Goal: Information Seeking & Learning: Learn about a topic

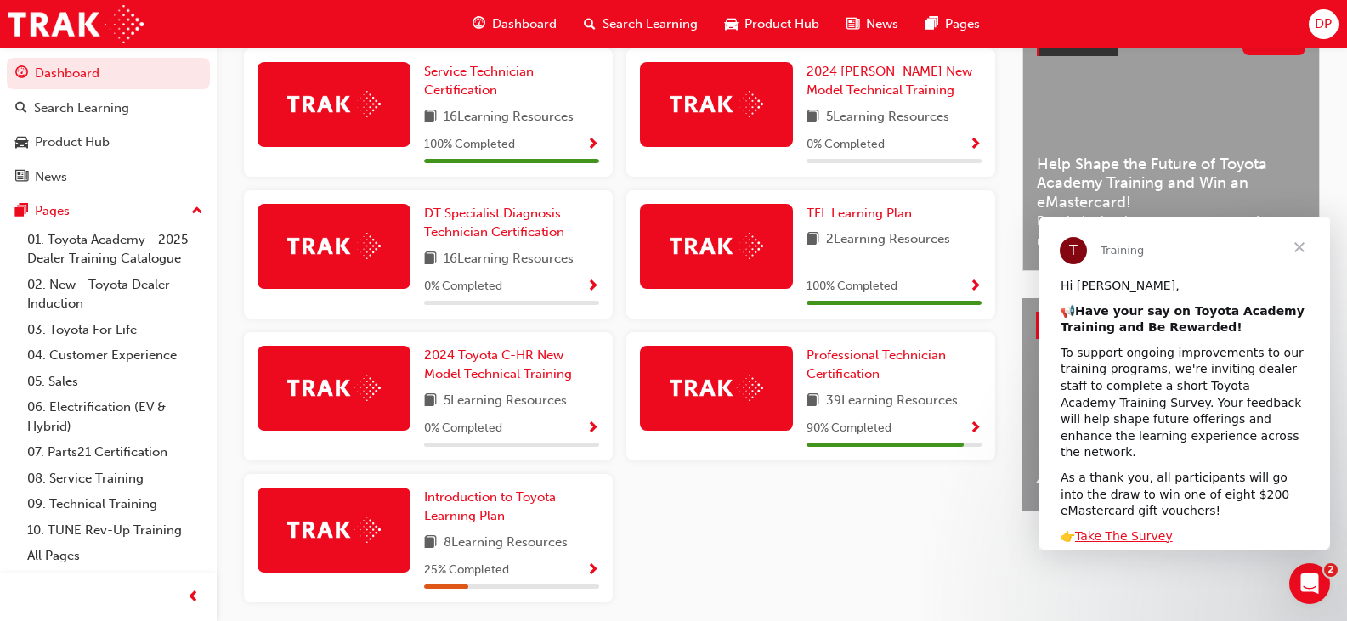
scroll to position [425, 0]
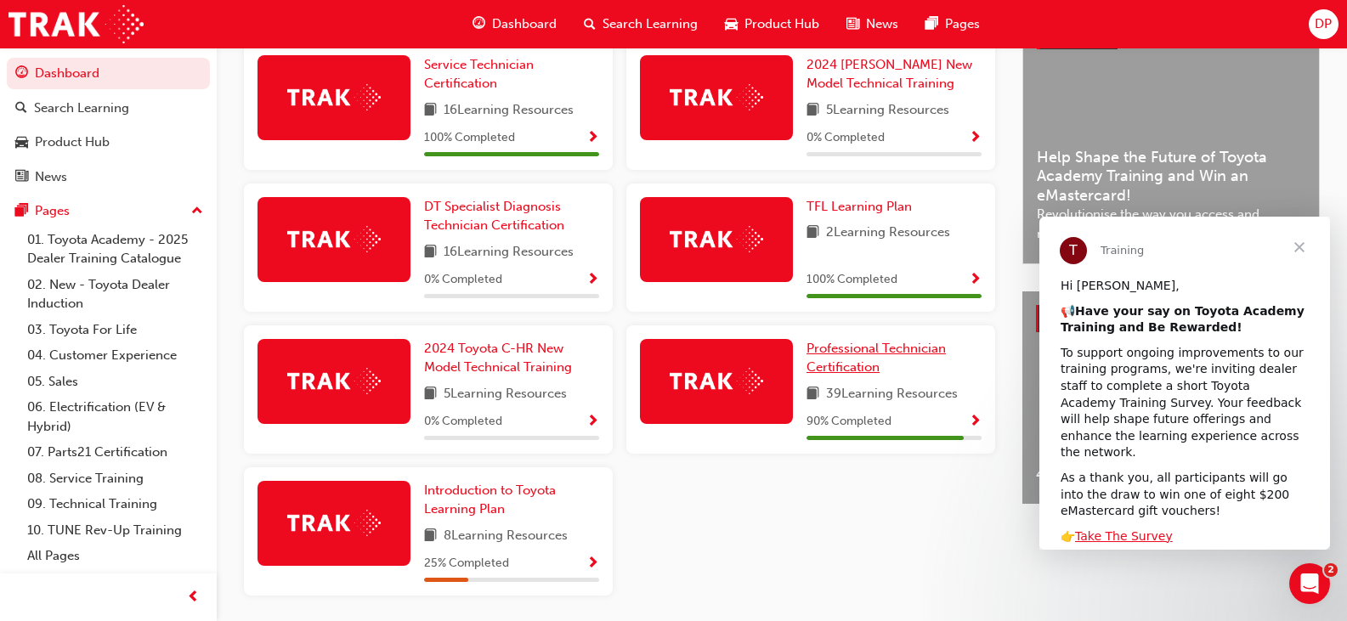
click at [825, 364] on link "Professional Technician Certification" at bounding box center [893, 358] width 175 height 38
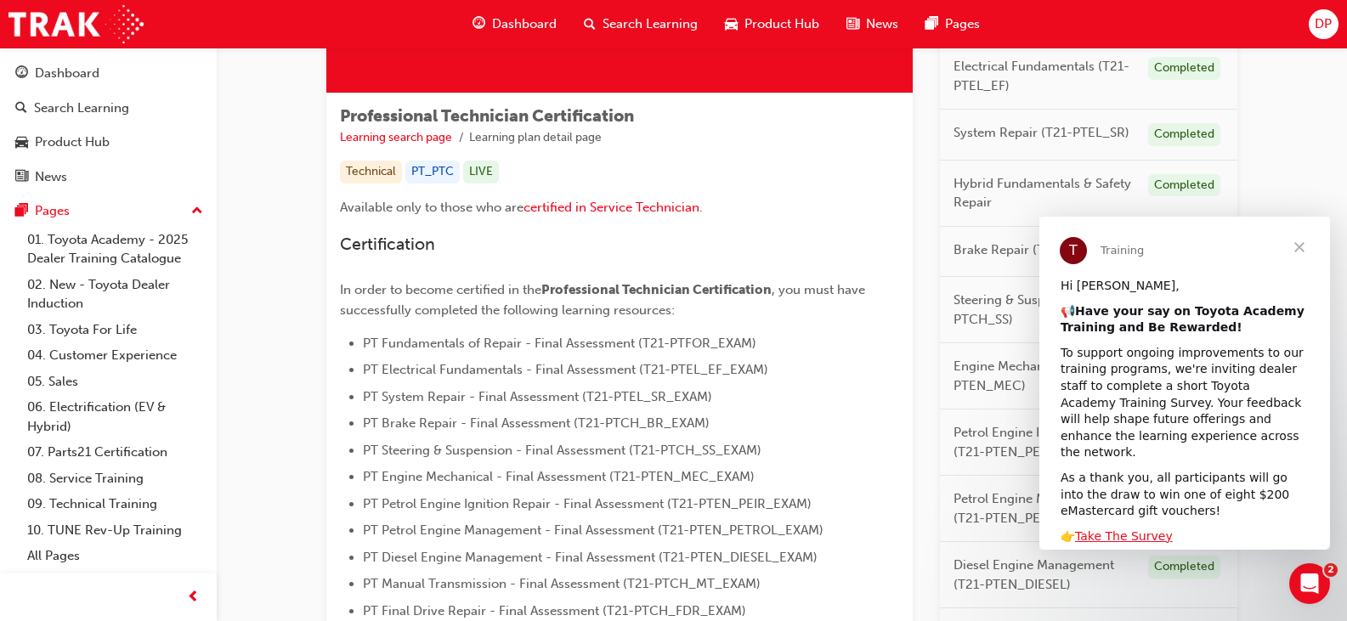
scroll to position [230, 0]
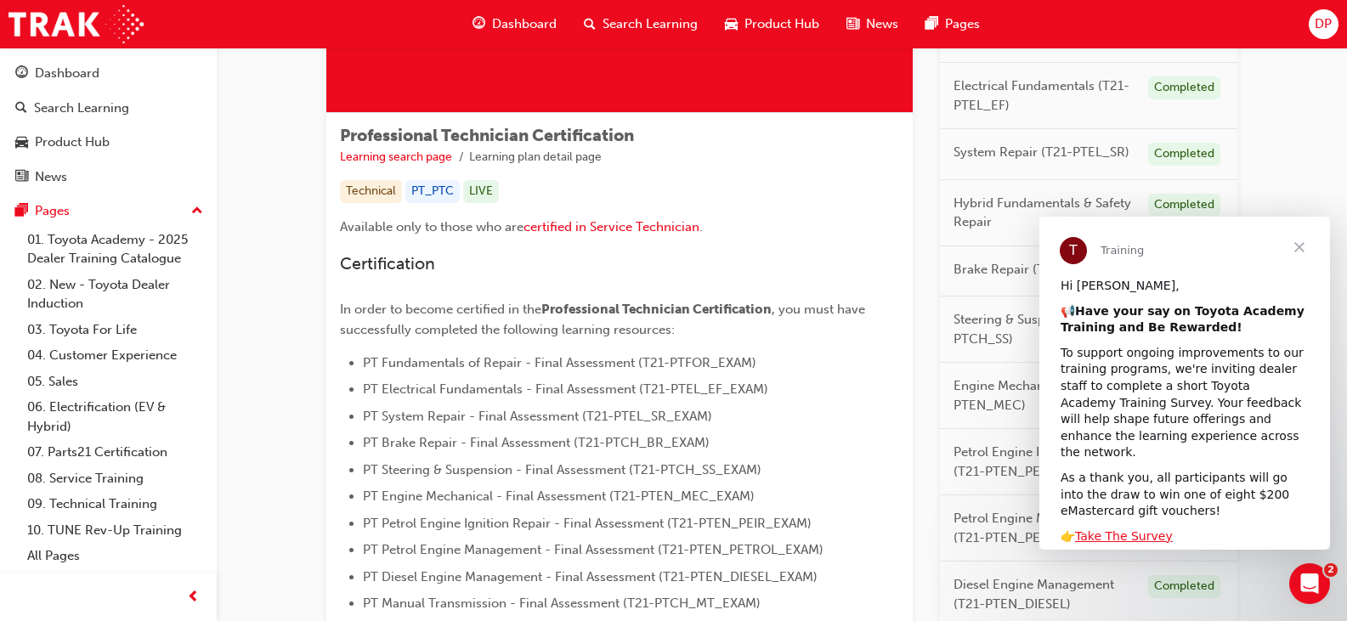
click at [1304, 244] on span "Close" at bounding box center [1299, 247] width 61 height 61
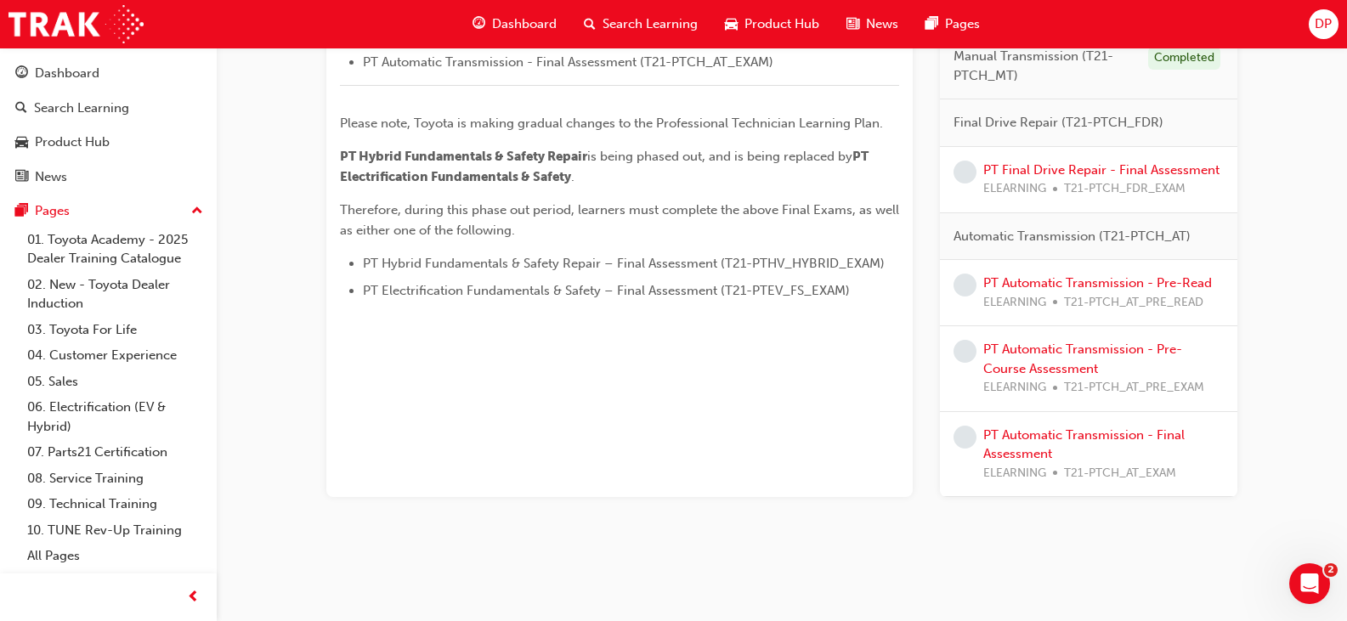
scroll to position [740, 0]
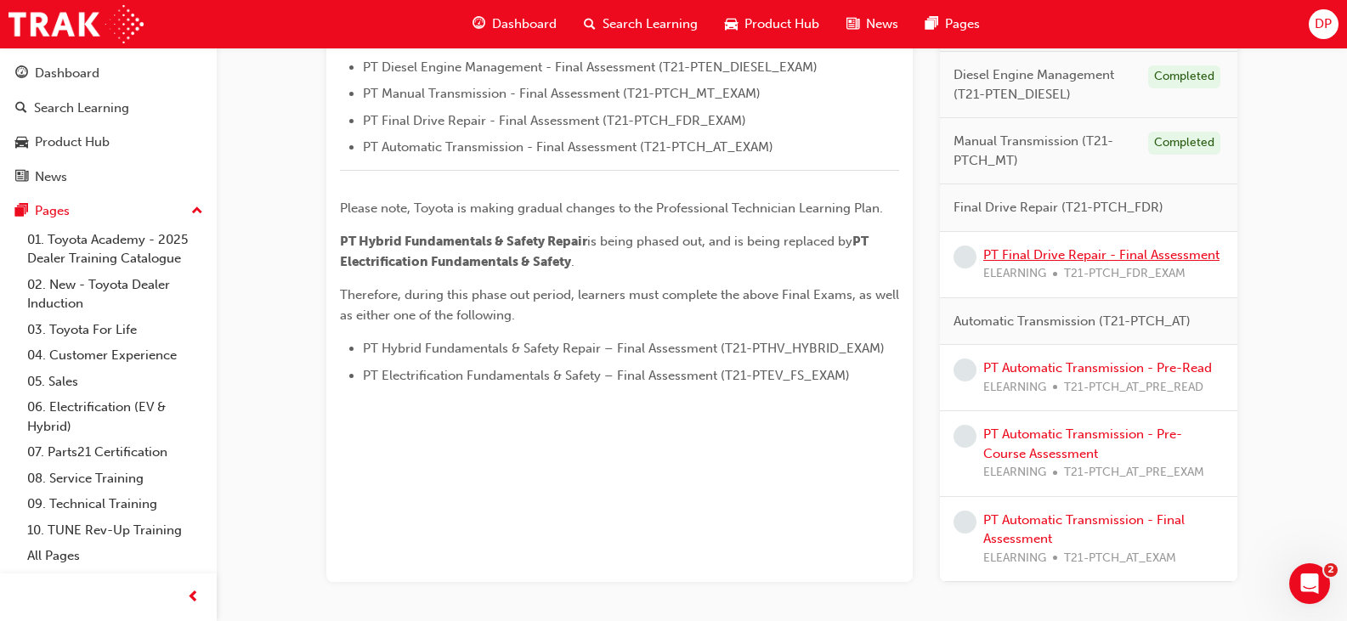
click at [1093, 258] on link "PT Final Drive Repair - Final Assessment" at bounding box center [1101, 254] width 236 height 15
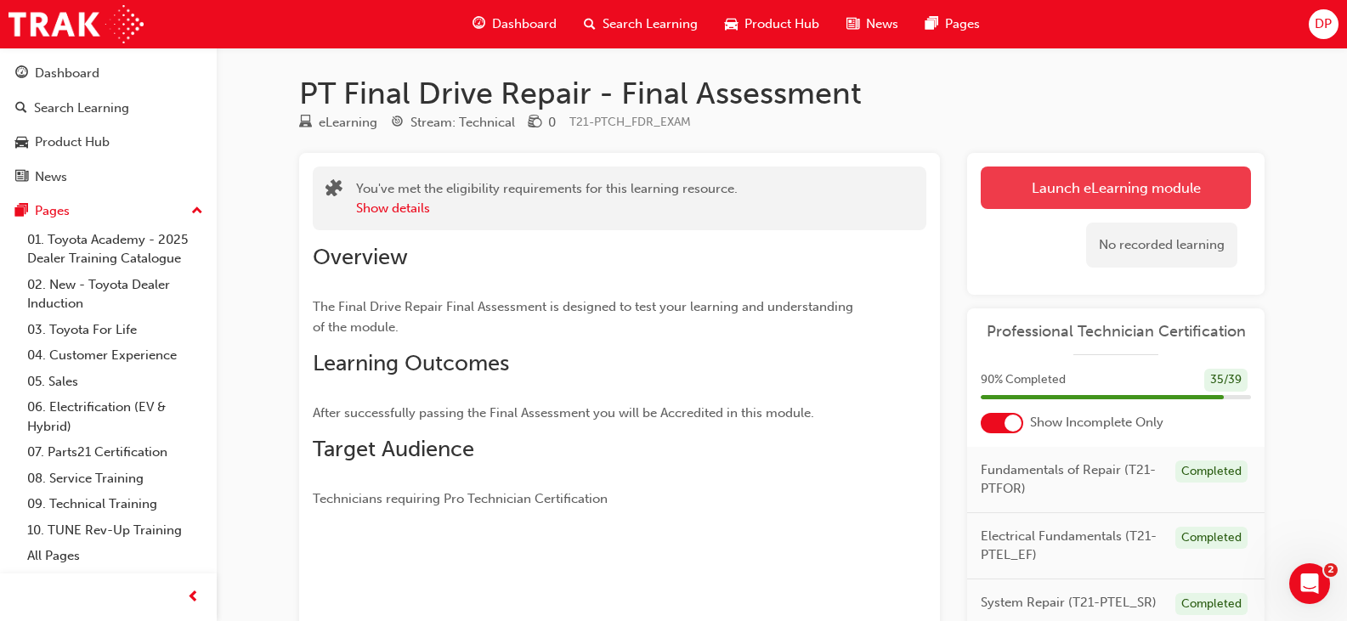
click at [1137, 184] on link "Launch eLearning module" at bounding box center [1116, 188] width 270 height 42
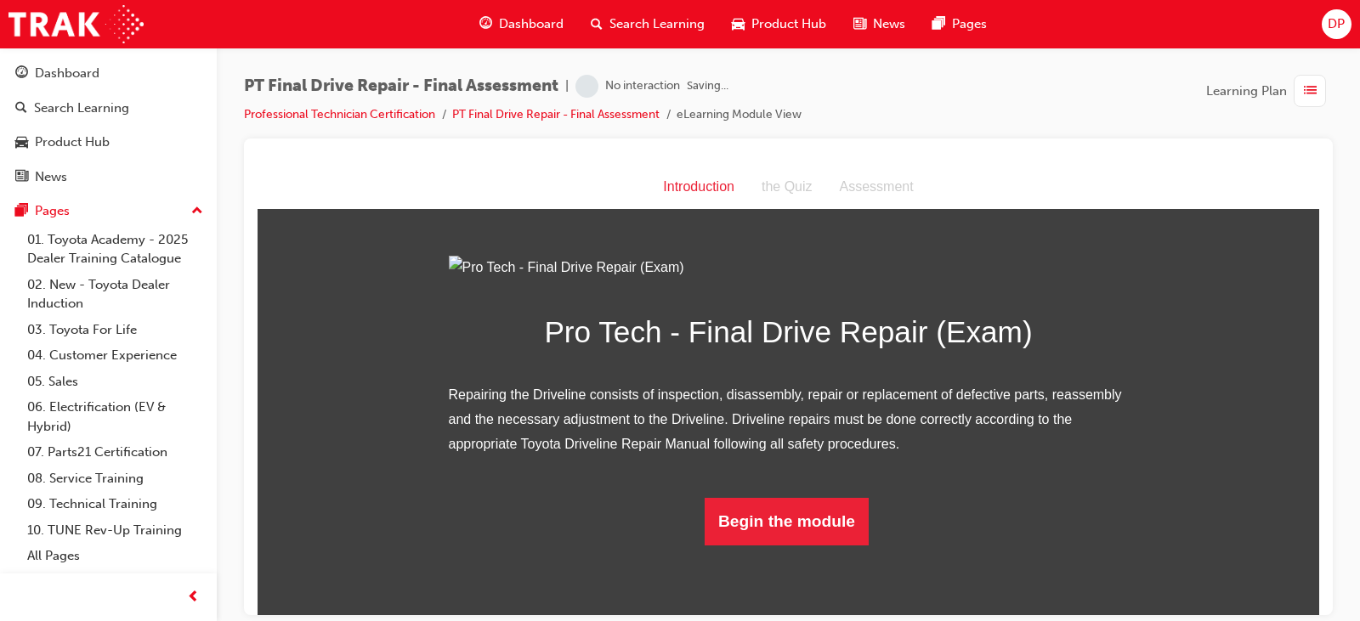
scroll to position [117, 0]
click at [806, 545] on button "Begin the module" at bounding box center [787, 521] width 164 height 48
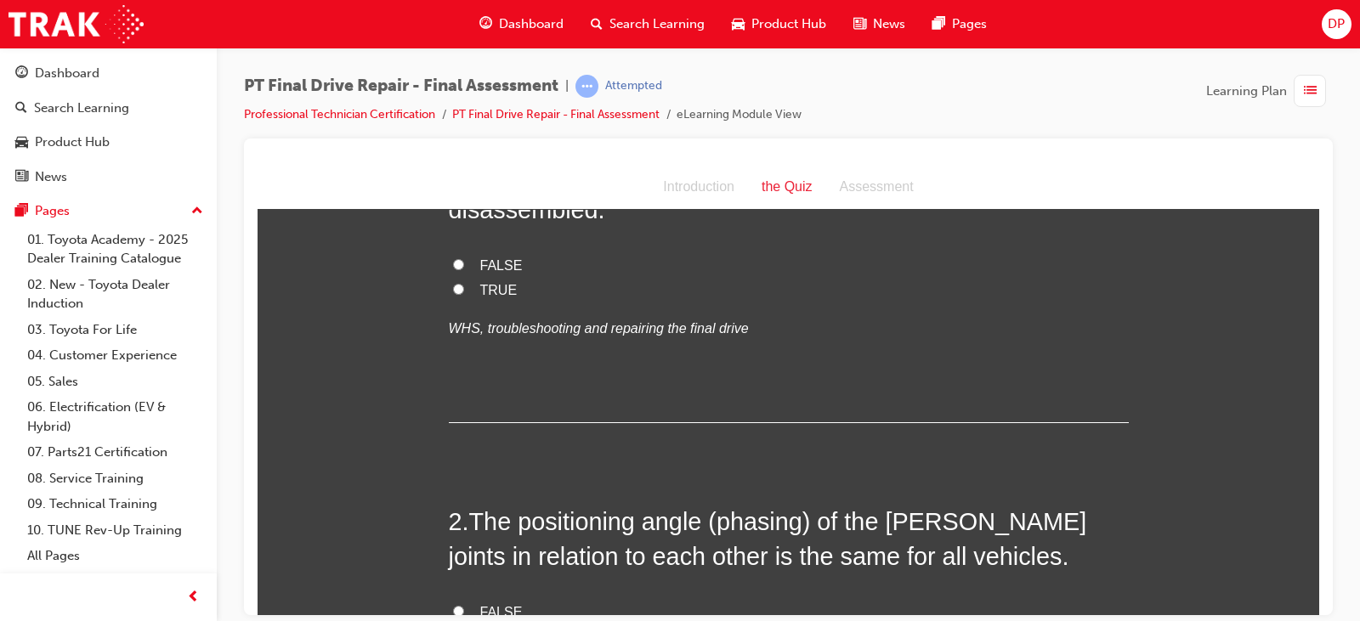
scroll to position [0, 0]
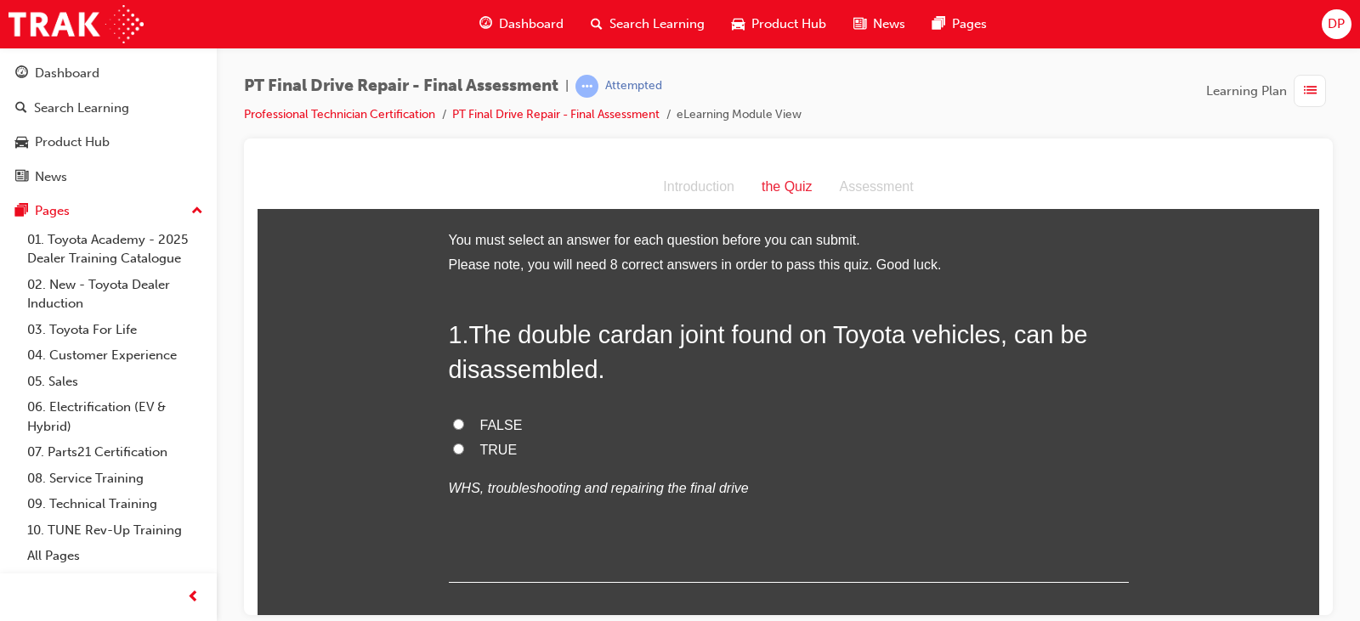
click at [481, 451] on span "TRUE" at bounding box center [498, 449] width 37 height 14
click at [464, 451] on input "TRUE" at bounding box center [458, 448] width 11 height 11
radio input "true"
click at [503, 402] on div "1 . The double cardan joint found on Toyota vehicles, can be disassembled. FALS…" at bounding box center [789, 449] width 680 height 265
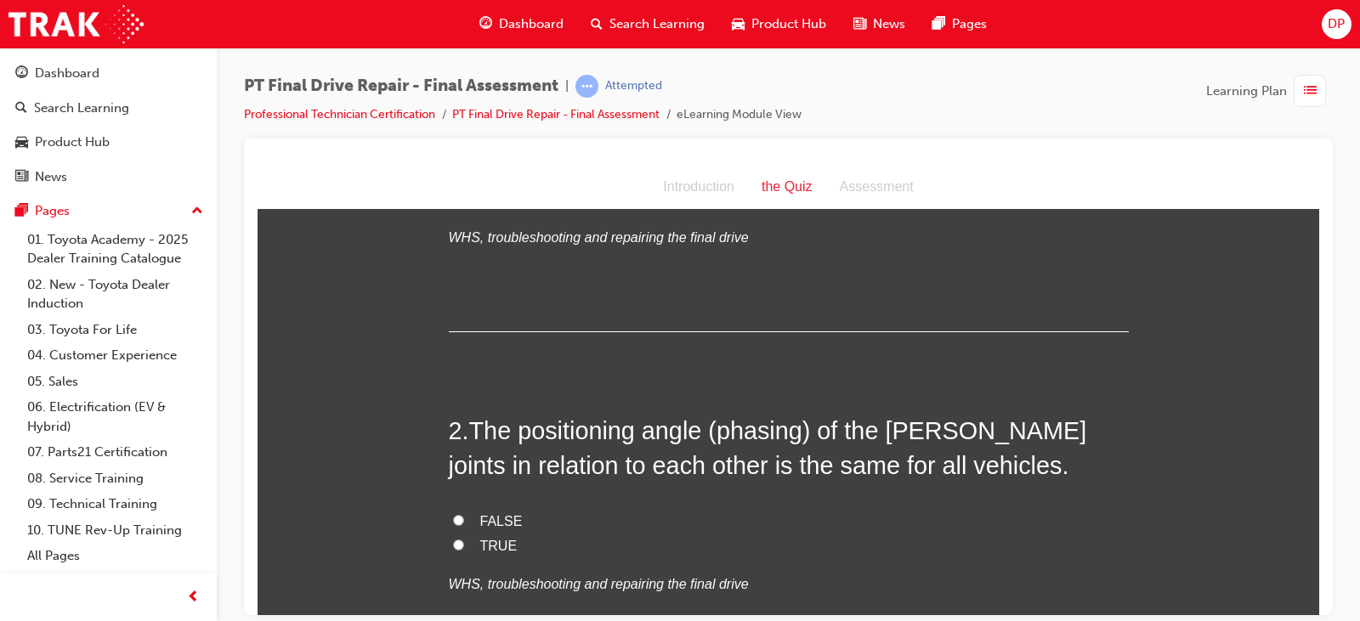
scroll to position [340, 0]
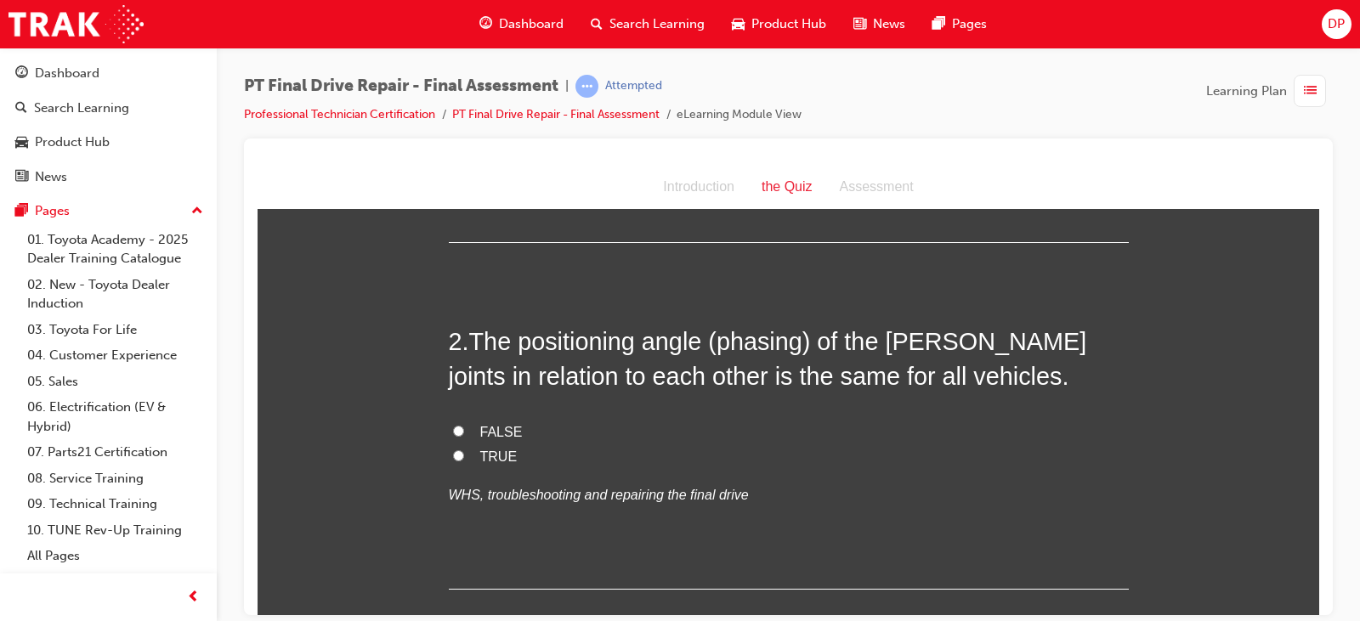
click at [500, 435] on span "FALSE" at bounding box center [501, 431] width 42 height 14
click at [464, 435] on input "FALSE" at bounding box center [458, 430] width 11 height 11
radio input "true"
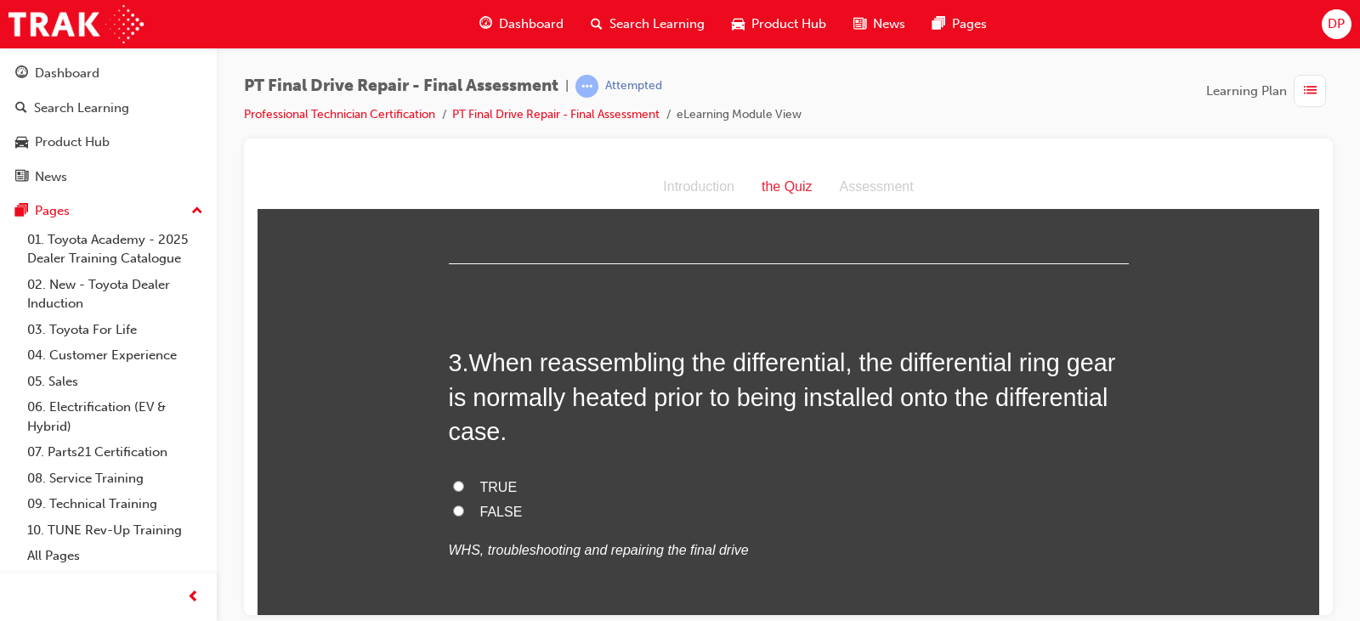
scroll to position [680, 0]
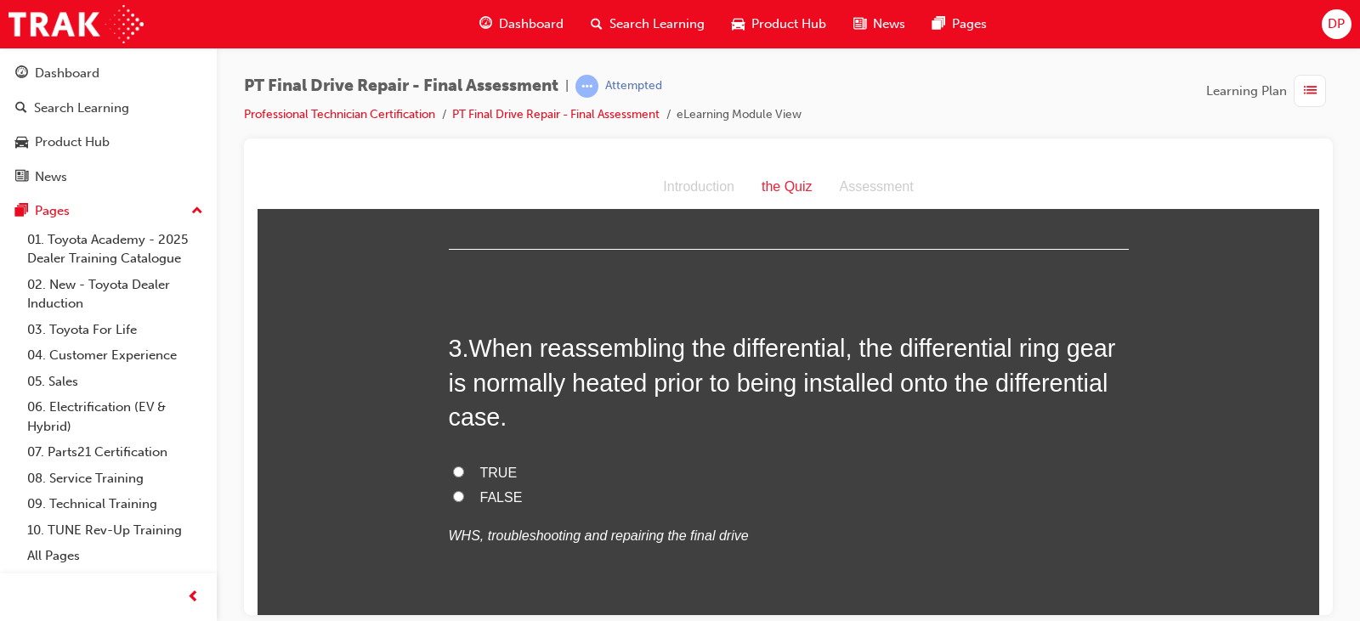
click at [481, 461] on label "TRUE" at bounding box center [789, 473] width 680 height 25
click at [464, 466] on input "TRUE" at bounding box center [458, 471] width 11 height 11
radio input "true"
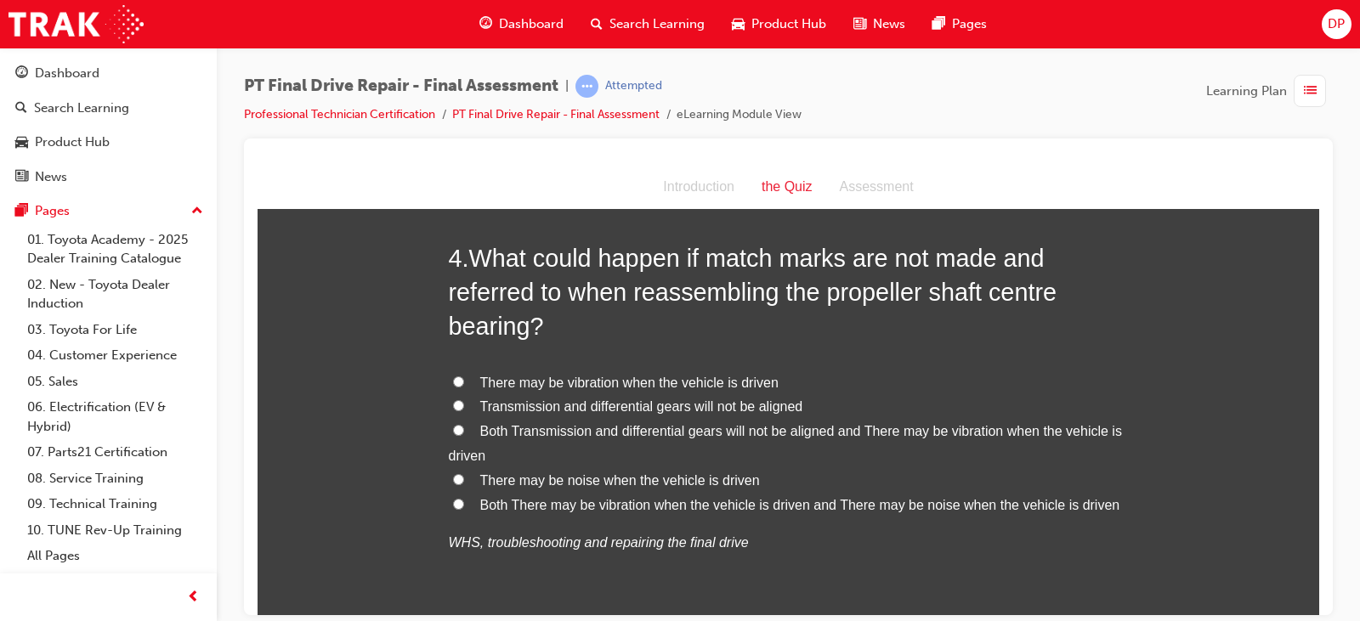
scroll to position [1190, 0]
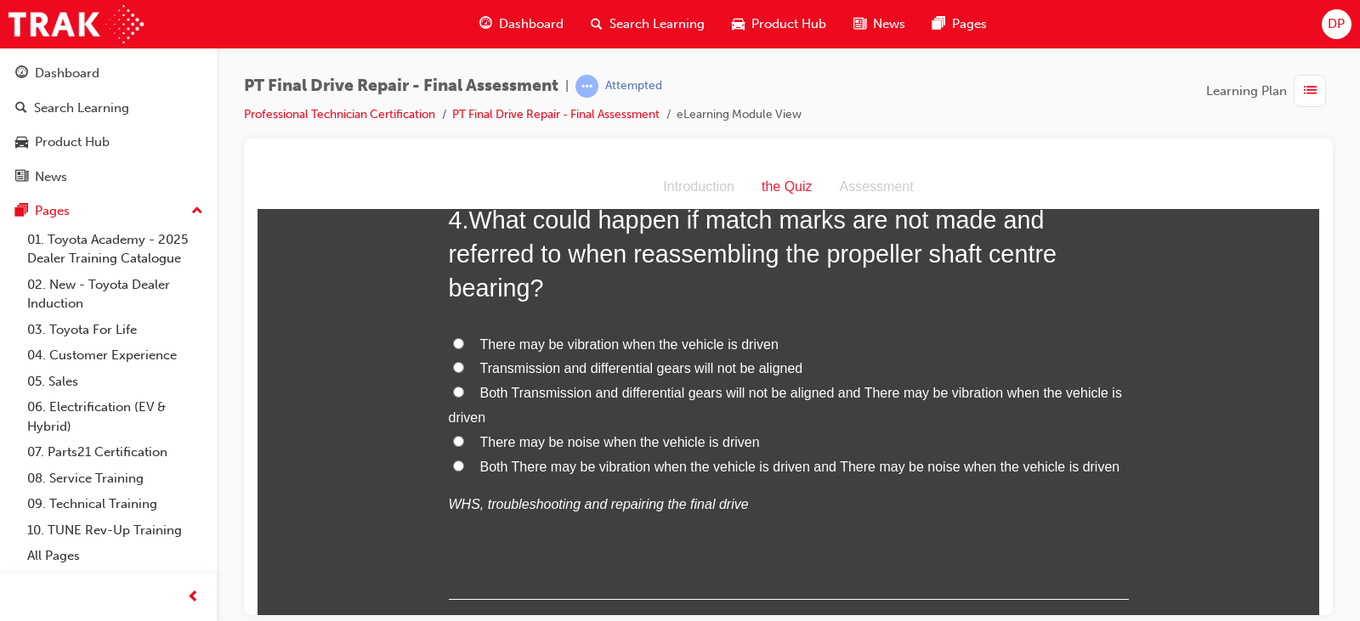
click at [453, 392] on input "Both Transmission and differential gears will not be aligned and There may be v…" at bounding box center [458, 391] width 11 height 11
radio input "true"
click at [508, 343] on span "There may be vibration when the vehicle is driven" at bounding box center [629, 344] width 298 height 14
click at [464, 343] on input "There may be vibration when the vehicle is driven" at bounding box center [458, 342] width 11 height 11
radio input "true"
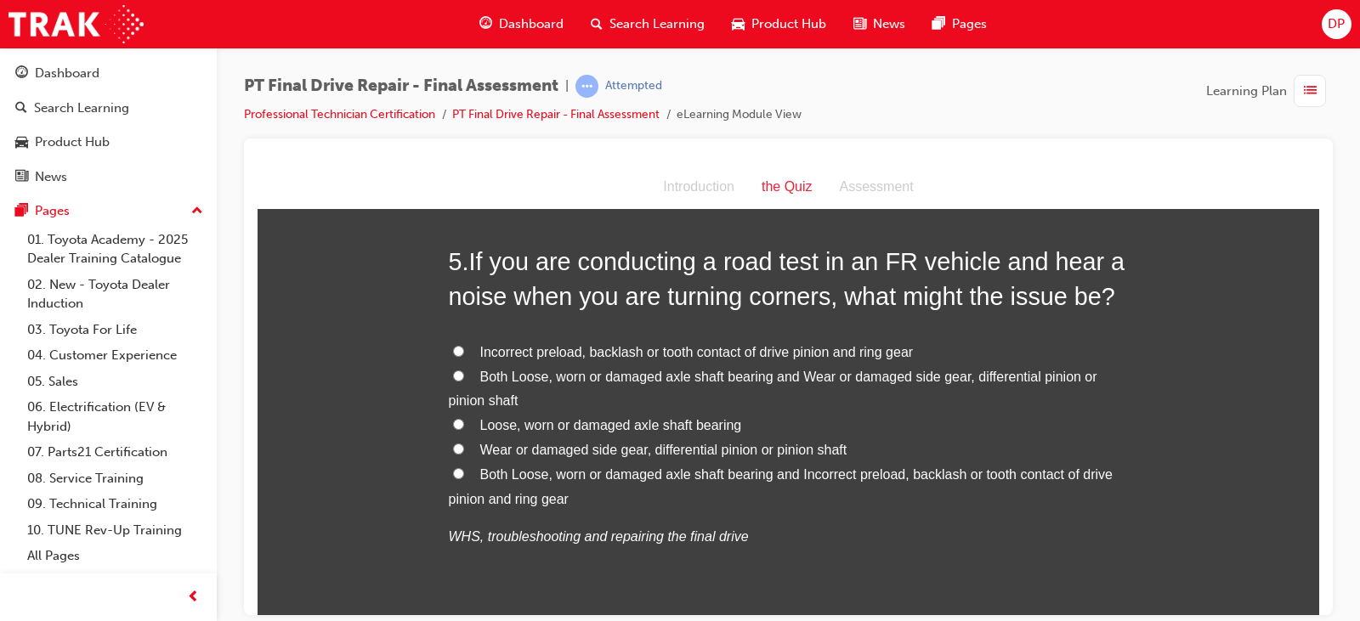
scroll to position [1638, 0]
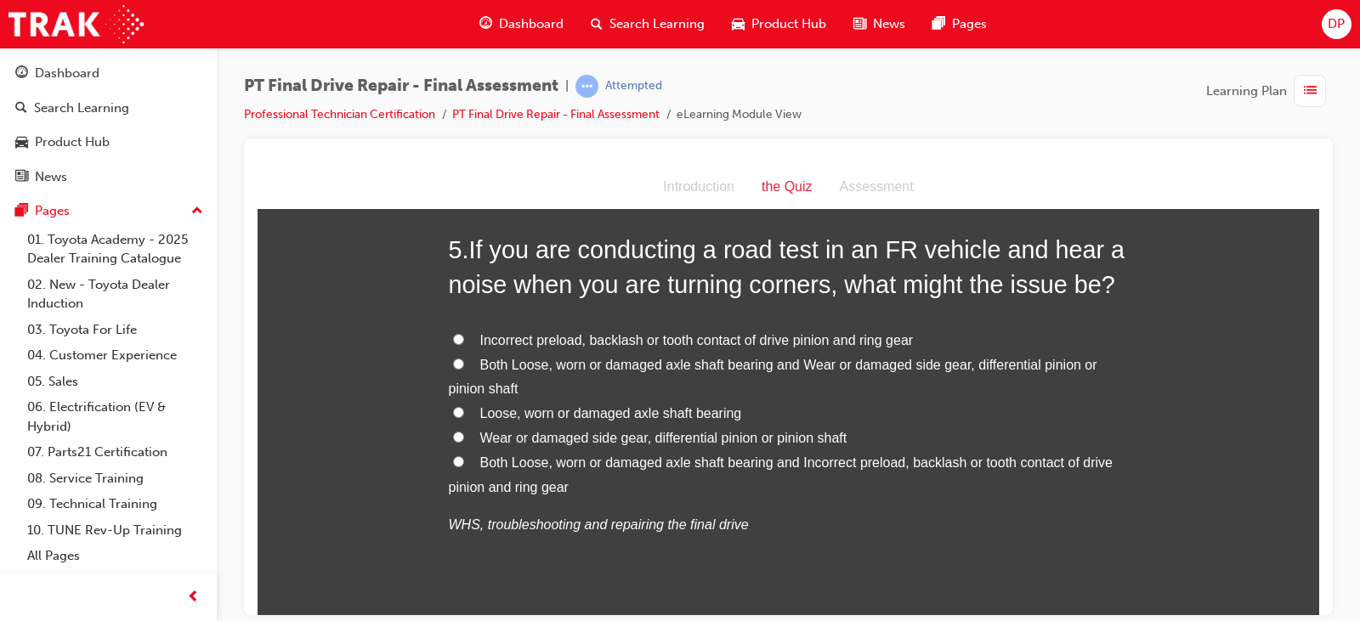
click at [537, 365] on span "Both Loose, worn or damaged axle shaft bearing and Wear or damaged side gear, d…" at bounding box center [773, 376] width 648 height 39
click at [464, 365] on input "Both Loose, worn or damaged axle shaft bearing and Wear or damaged side gear, d…" at bounding box center [458, 363] width 11 height 11
radio input "true"
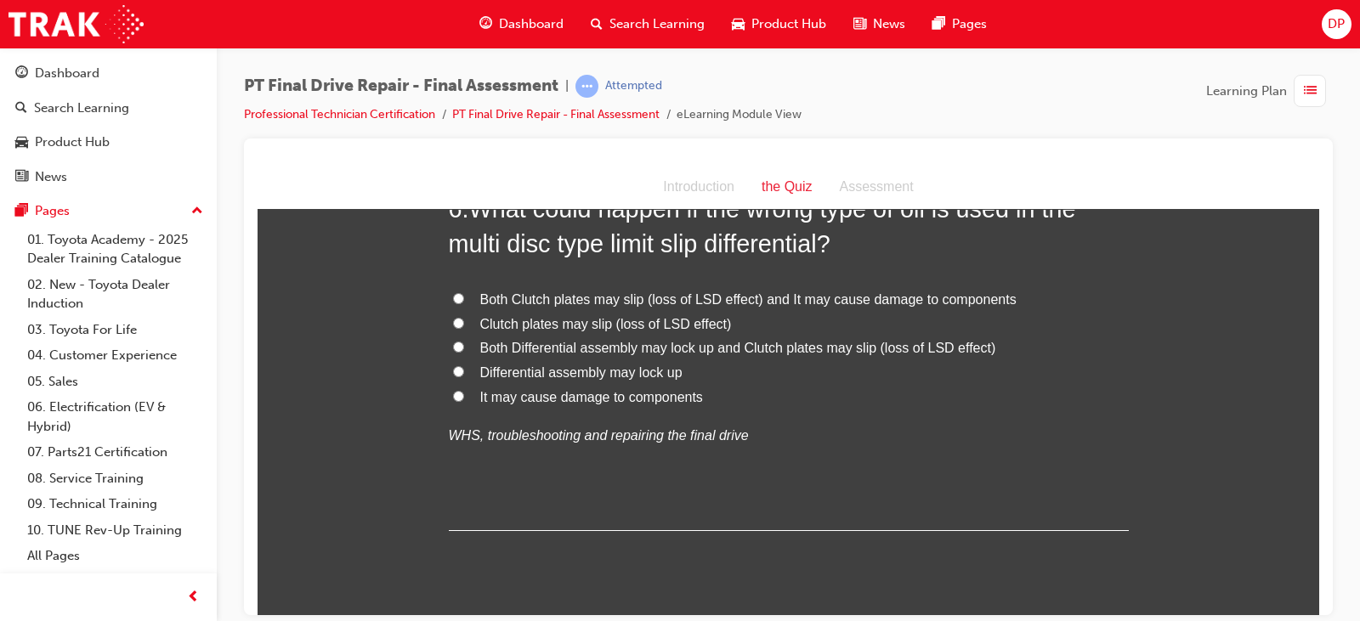
scroll to position [2063, 0]
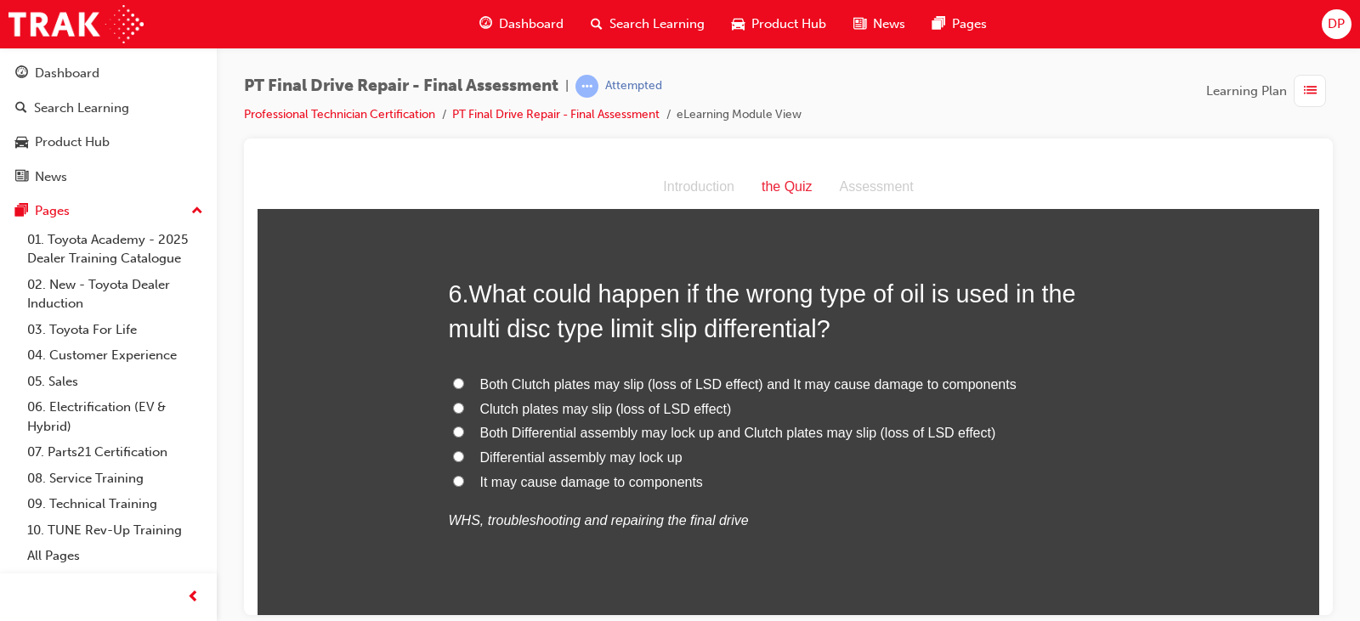
click at [574, 387] on span "Both Clutch plates may slip (loss of LSD effect) and It may cause damage to com…" at bounding box center [748, 383] width 536 height 14
click at [464, 387] on input "Both Clutch plates may slip (loss of LSD effect) and It may cause damage to com…" at bounding box center [458, 382] width 11 height 11
radio input "true"
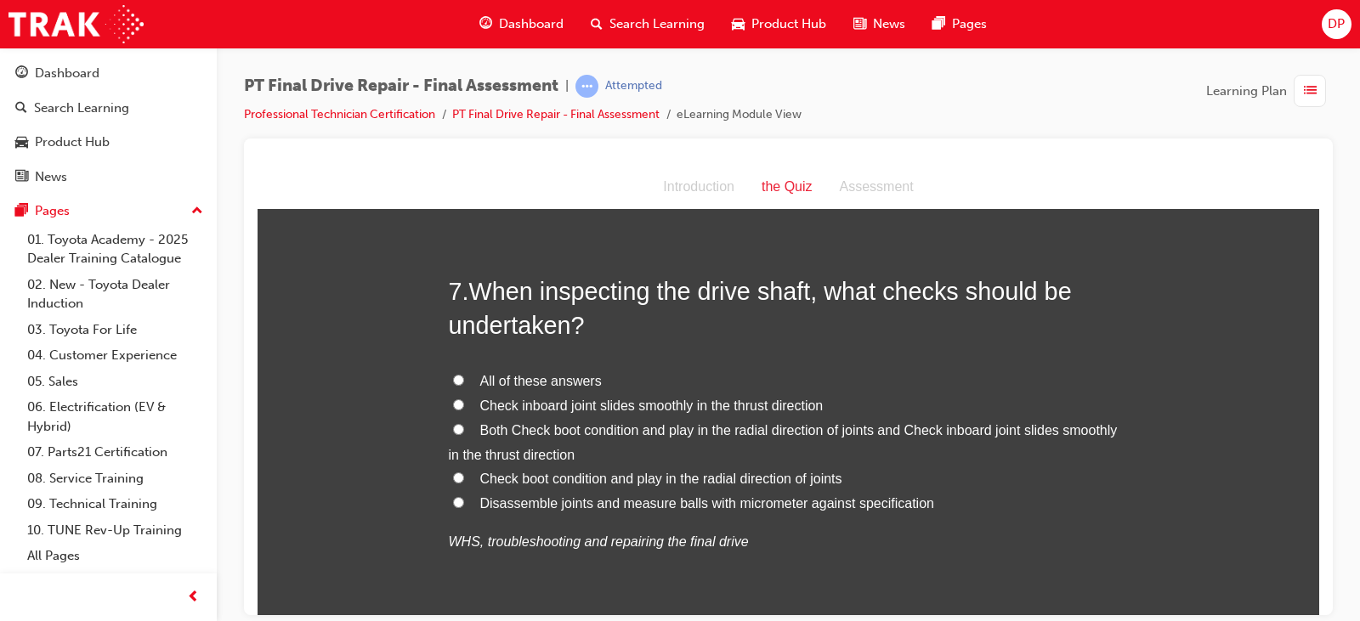
scroll to position [2488, 0]
click at [527, 375] on span "All of these answers" at bounding box center [541, 378] width 122 height 14
click at [464, 375] on input "All of these answers" at bounding box center [458, 377] width 11 height 11
radio input "true"
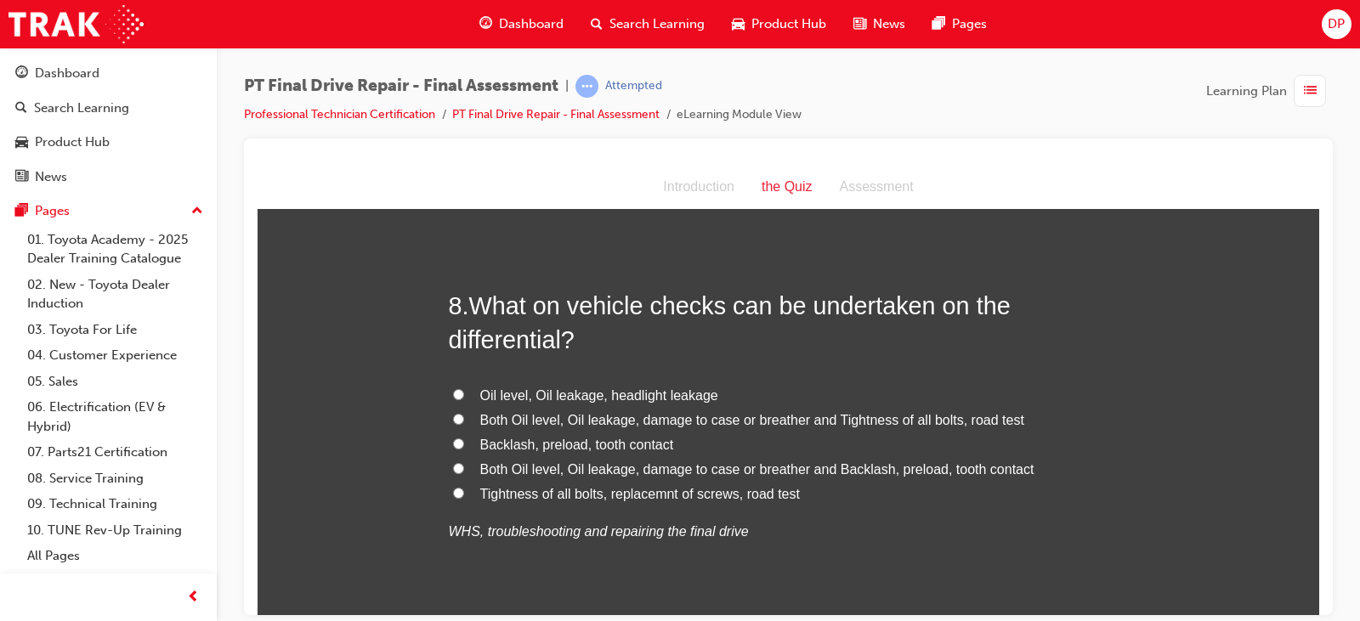
scroll to position [2913, 0]
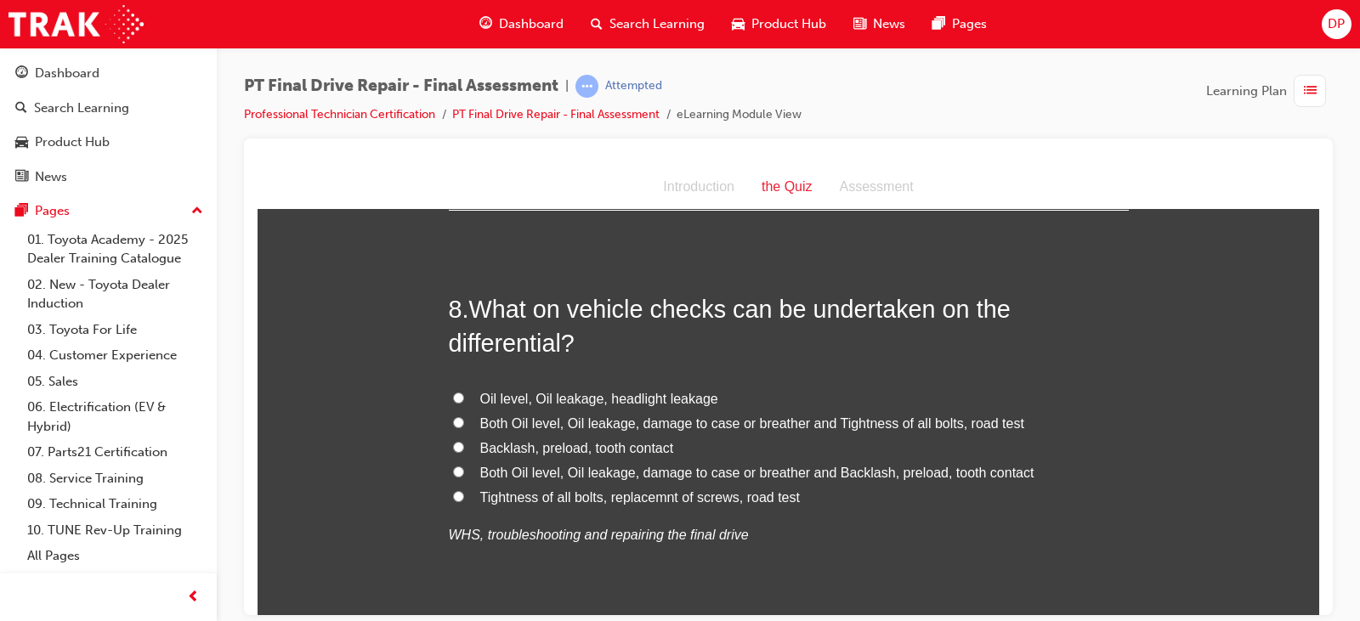
click at [453, 422] on input "Both Oil level, Oil leakage, damage to case or breather and Tightness of all bo…" at bounding box center [458, 421] width 11 height 11
radio input "true"
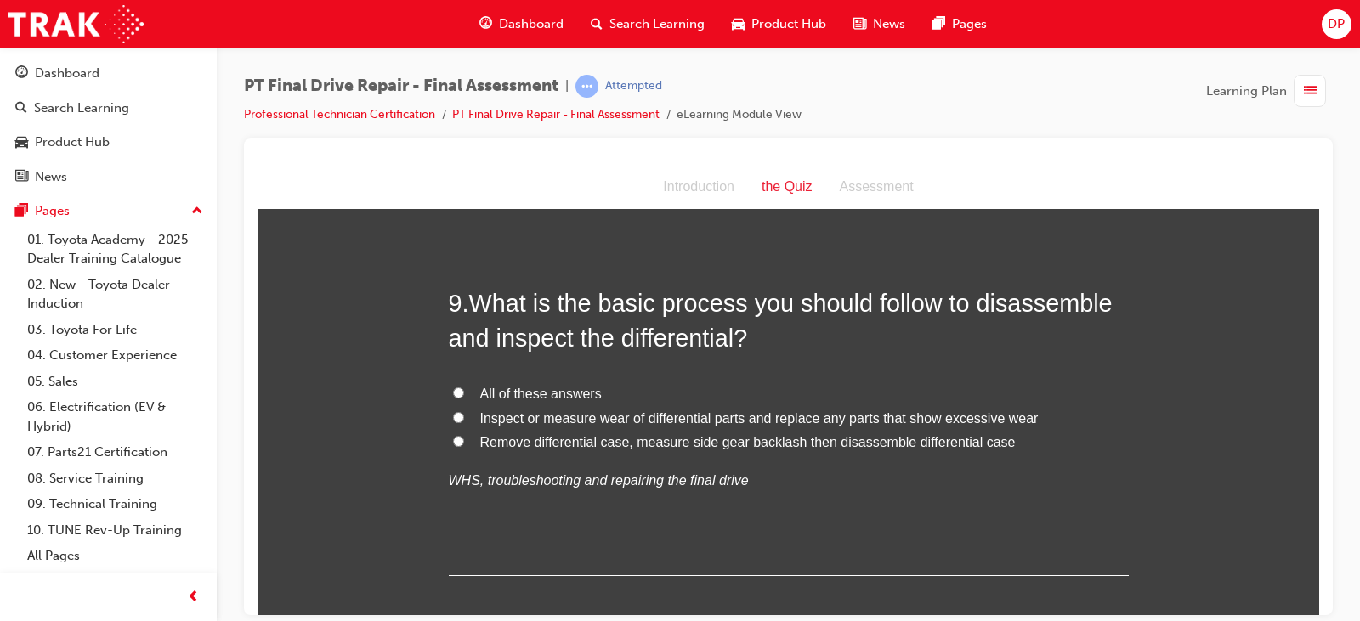
scroll to position [3338, 0]
click at [482, 395] on span "All of these answers" at bounding box center [541, 394] width 122 height 14
click at [464, 395] on input "All of these answers" at bounding box center [458, 393] width 11 height 11
radio input "true"
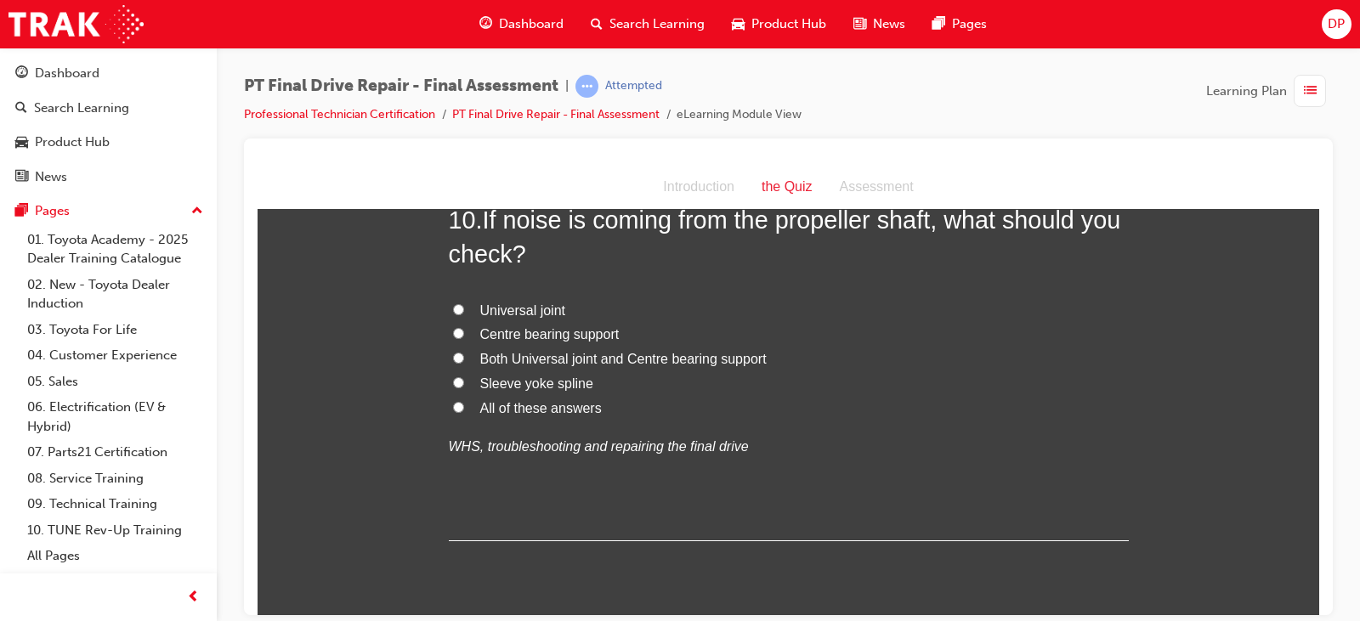
scroll to position [3763, 0]
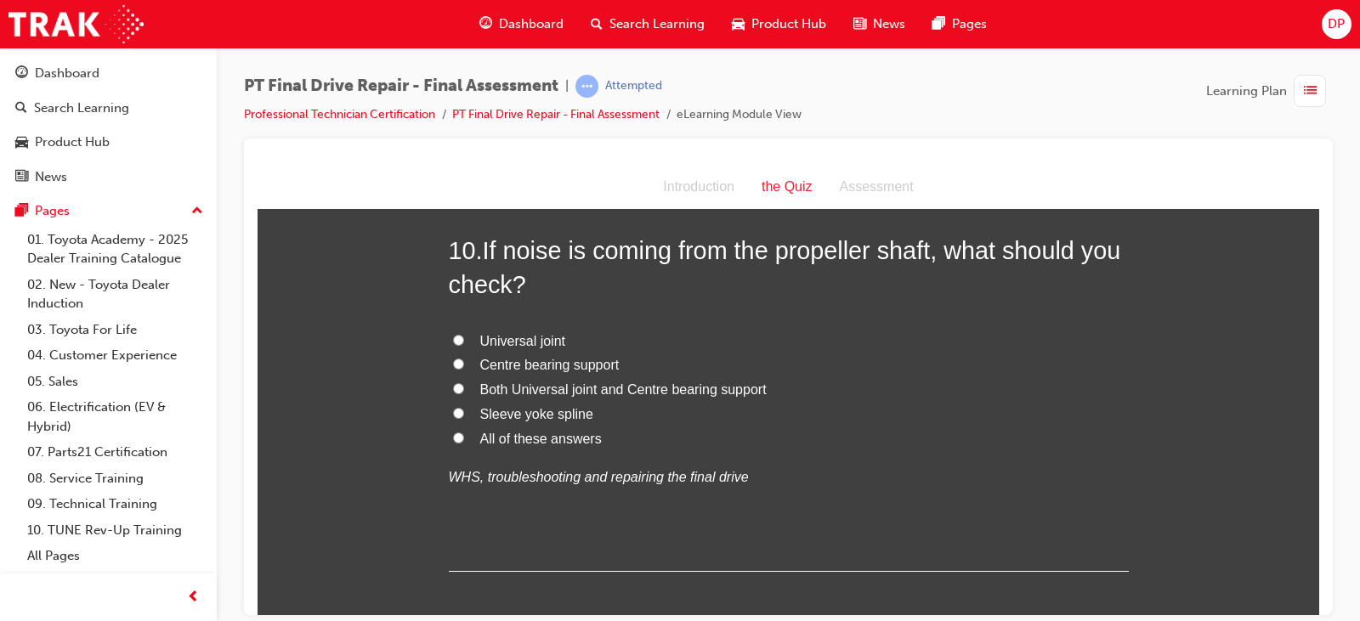
click at [515, 439] on span "All of these answers" at bounding box center [541, 438] width 122 height 14
click at [464, 439] on input "All of these answers" at bounding box center [458, 437] width 11 height 11
radio input "true"
click at [453, 384] on input "Both Universal joint and Centre bearing support" at bounding box center [458, 387] width 11 height 11
radio input "true"
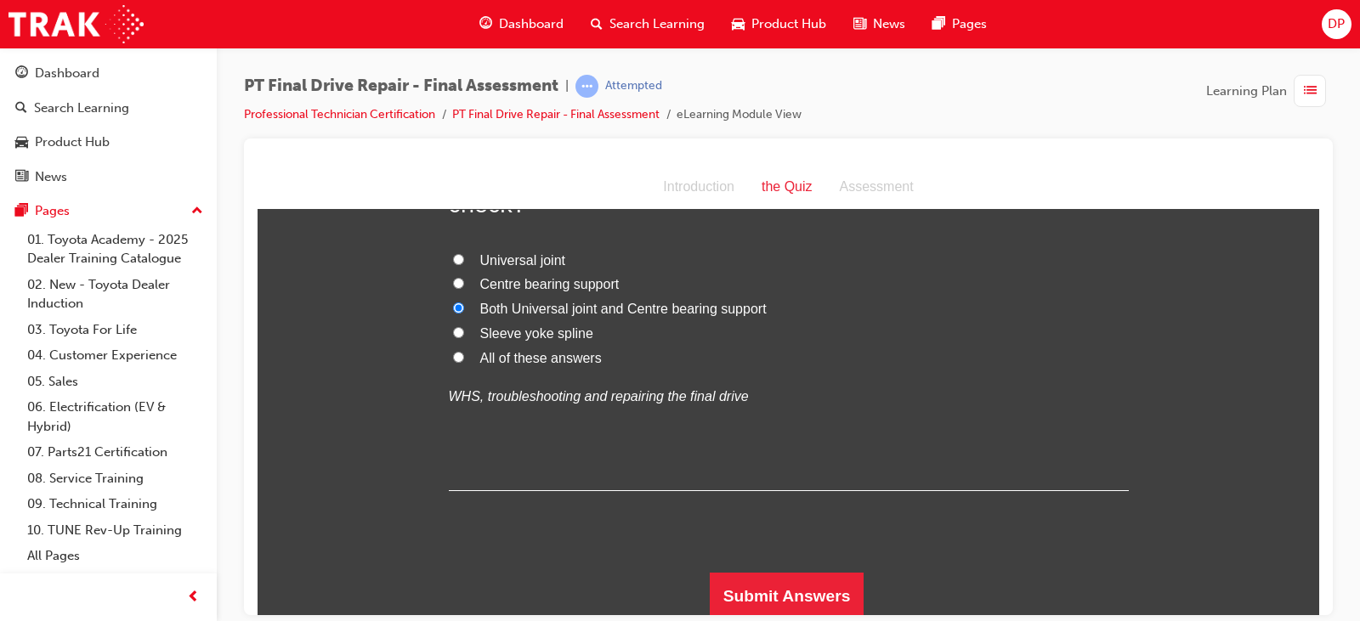
scroll to position [3848, 0]
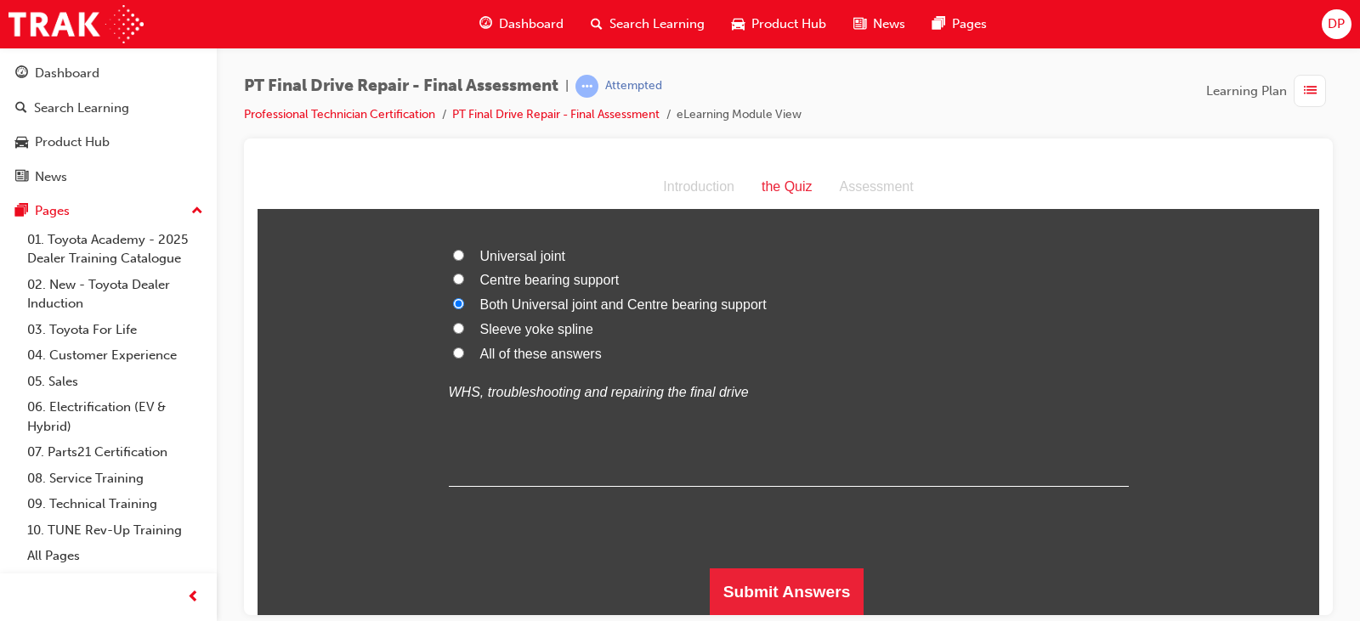
click at [530, 358] on span "All of these answers" at bounding box center [541, 353] width 122 height 14
click at [464, 358] on input "All of these answers" at bounding box center [458, 352] width 11 height 11
radio input "true"
click at [806, 578] on button "Submit Answers" at bounding box center [787, 592] width 155 height 48
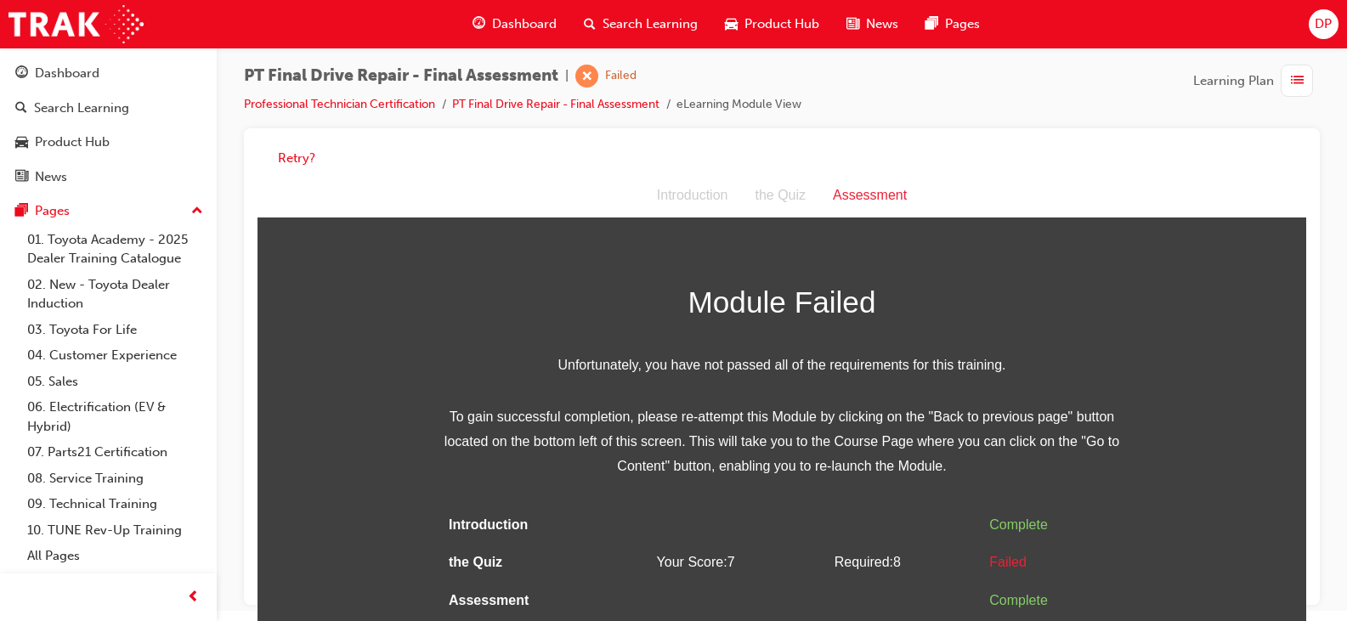
scroll to position [13, 0]
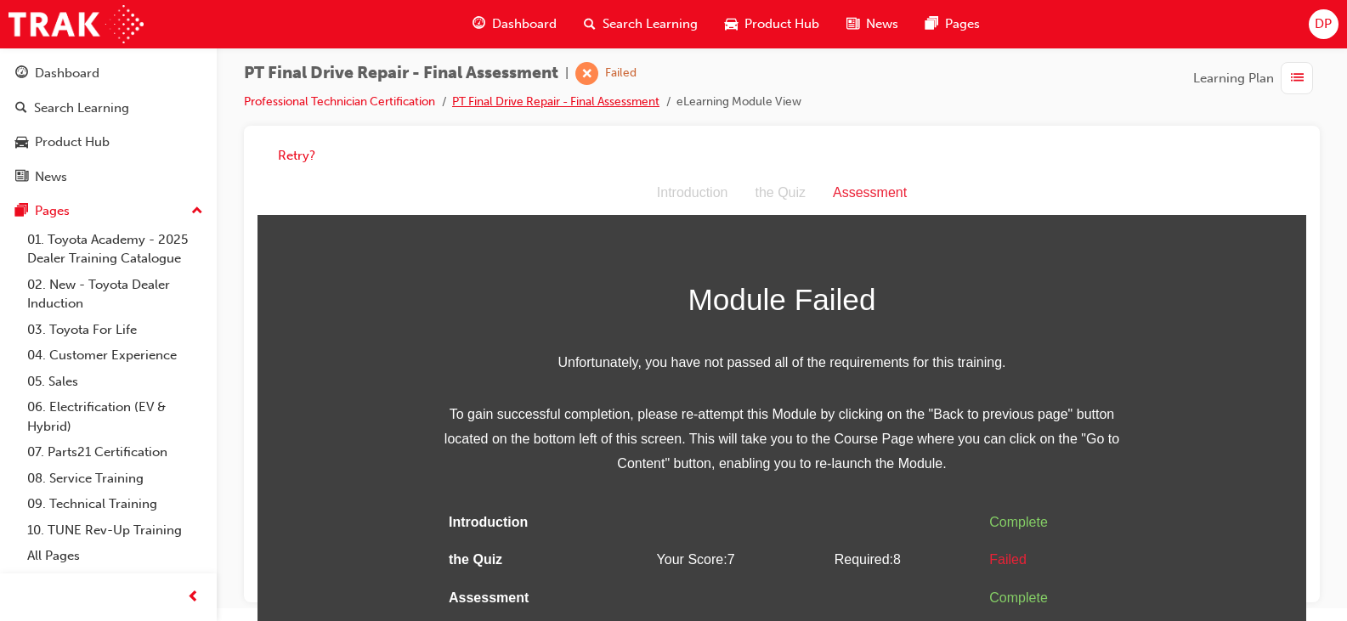
click at [551, 105] on link "PT Final Drive Repair - Final Assessment" at bounding box center [555, 101] width 207 height 14
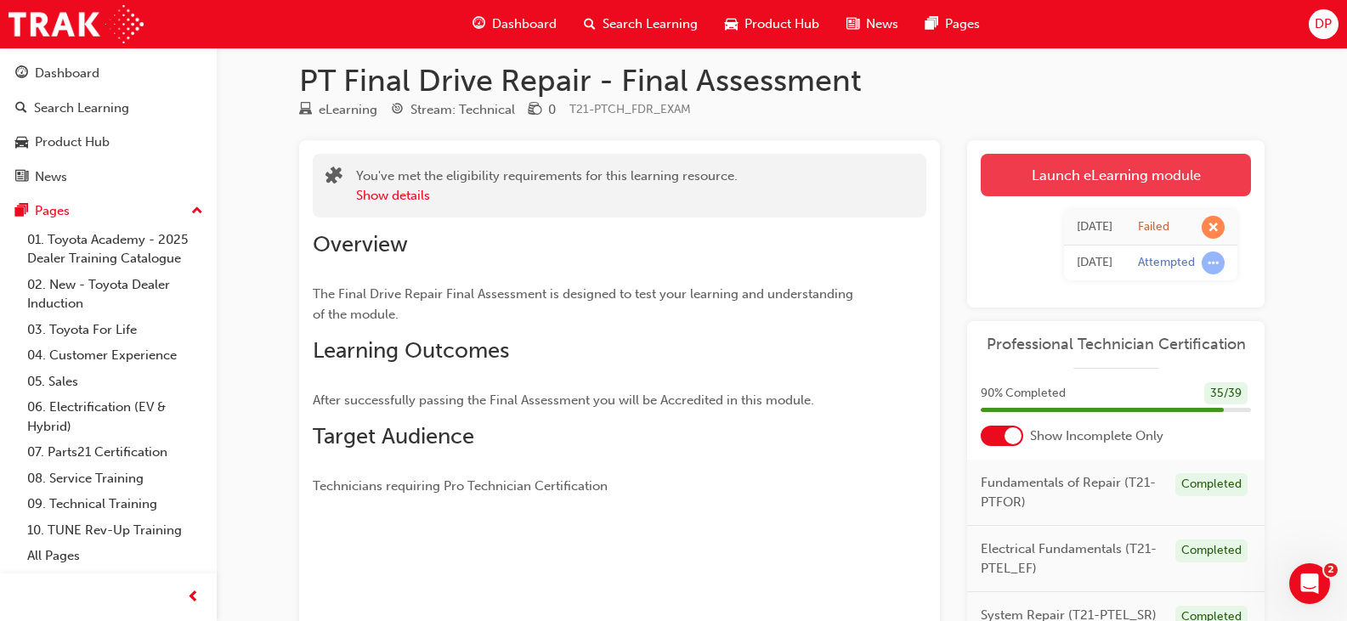
click at [1140, 181] on link "Launch eLearning module" at bounding box center [1116, 175] width 270 height 42
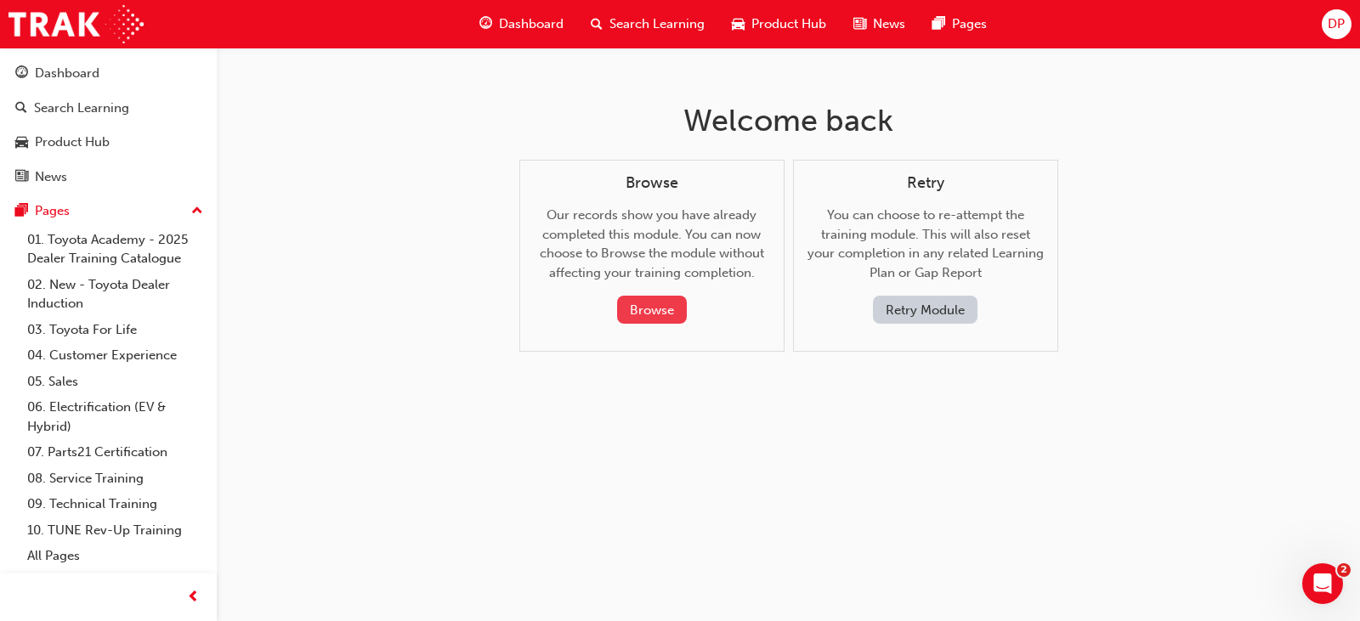
click at [651, 305] on button "Browse" at bounding box center [652, 310] width 70 height 28
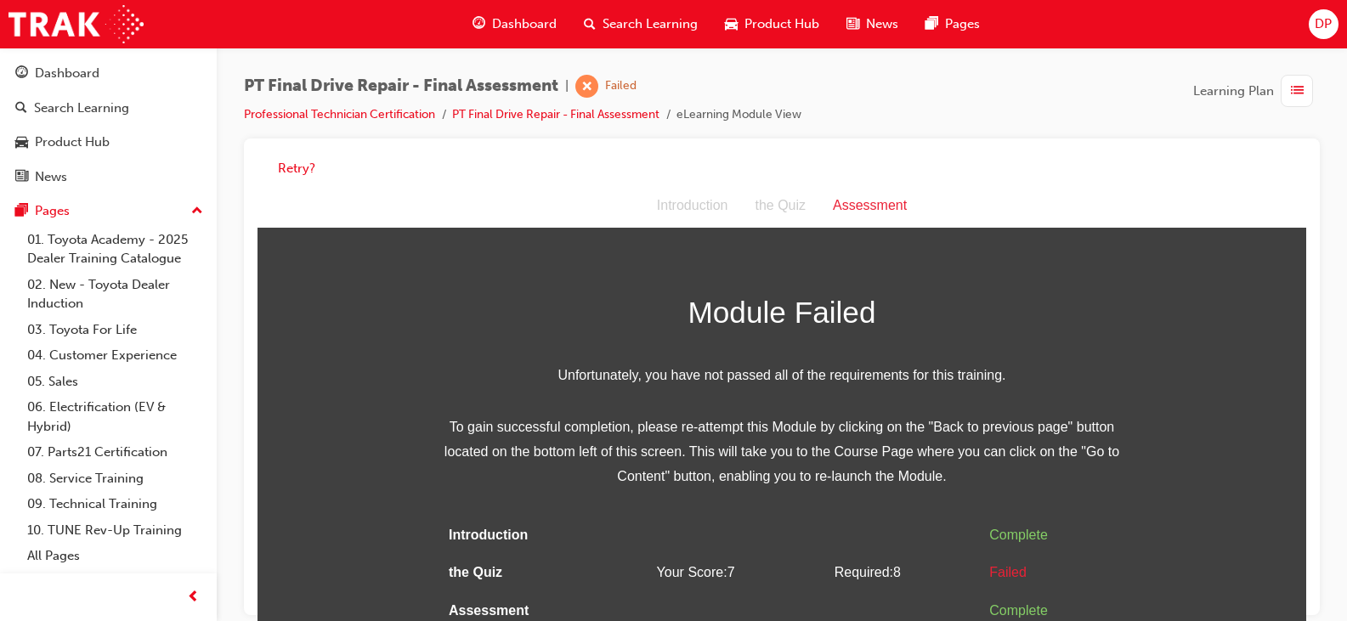
click at [785, 206] on div "the Quiz" at bounding box center [780, 206] width 78 height 25
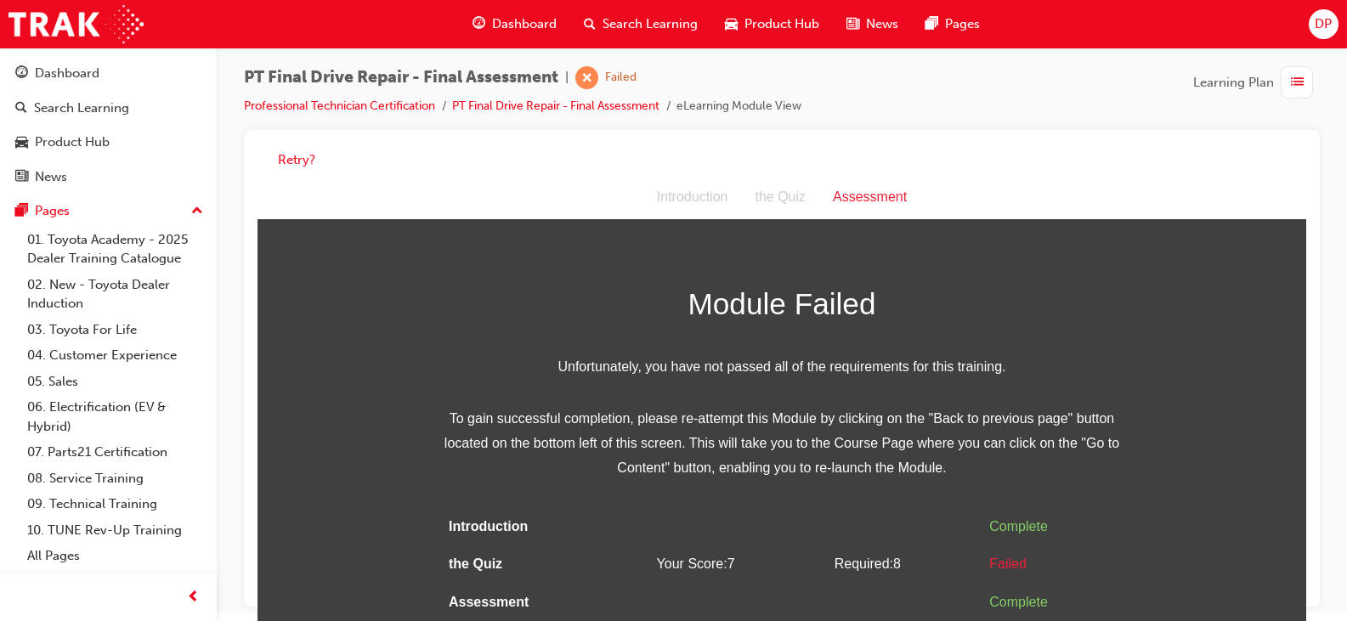
scroll to position [13, 0]
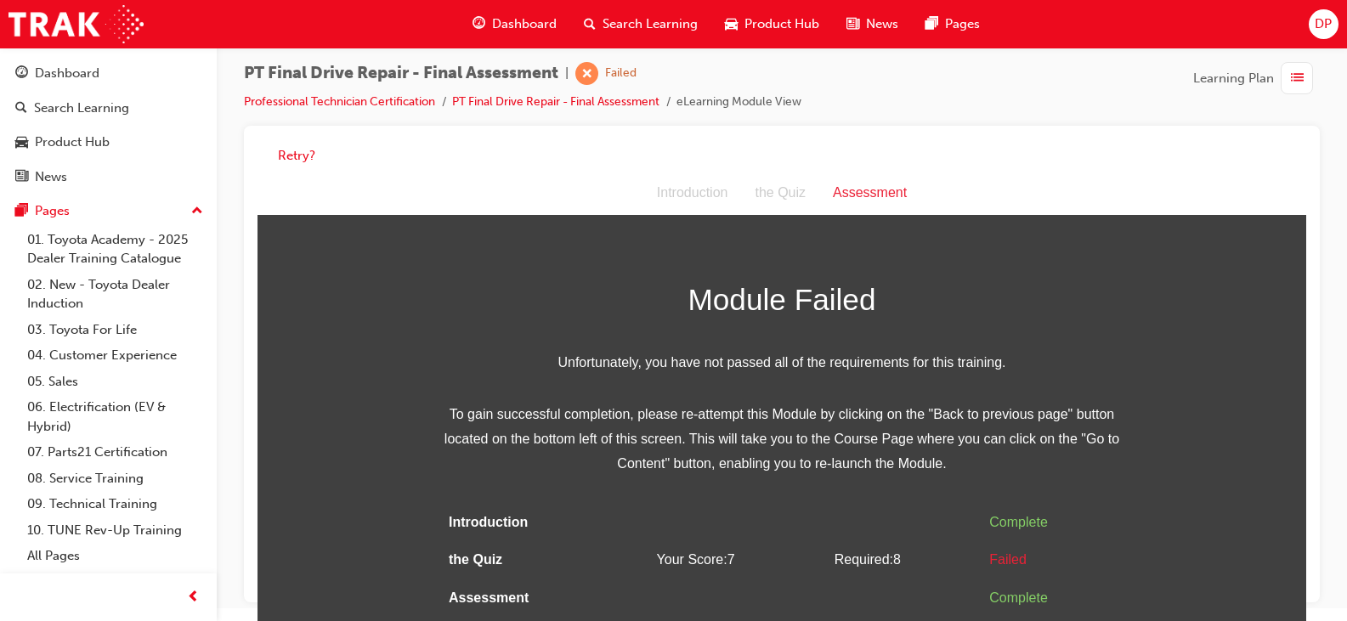
click at [1218, 82] on span "Learning Plan" at bounding box center [1233, 79] width 81 height 20
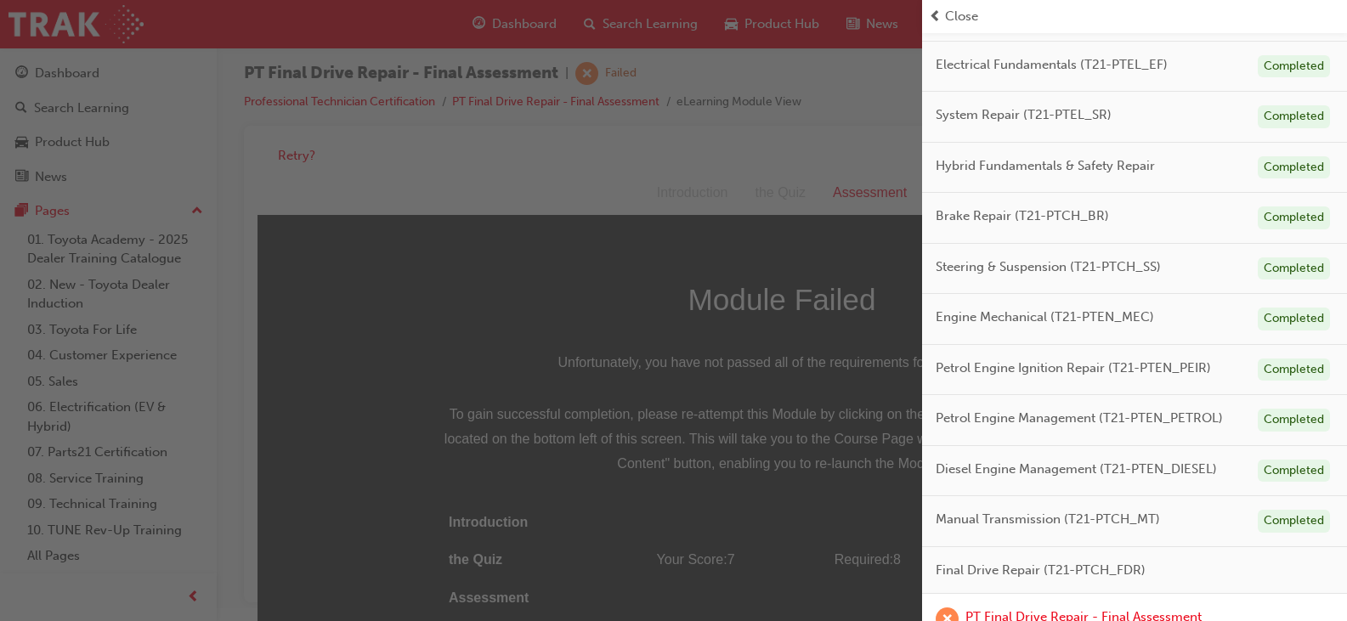
scroll to position [510, 0]
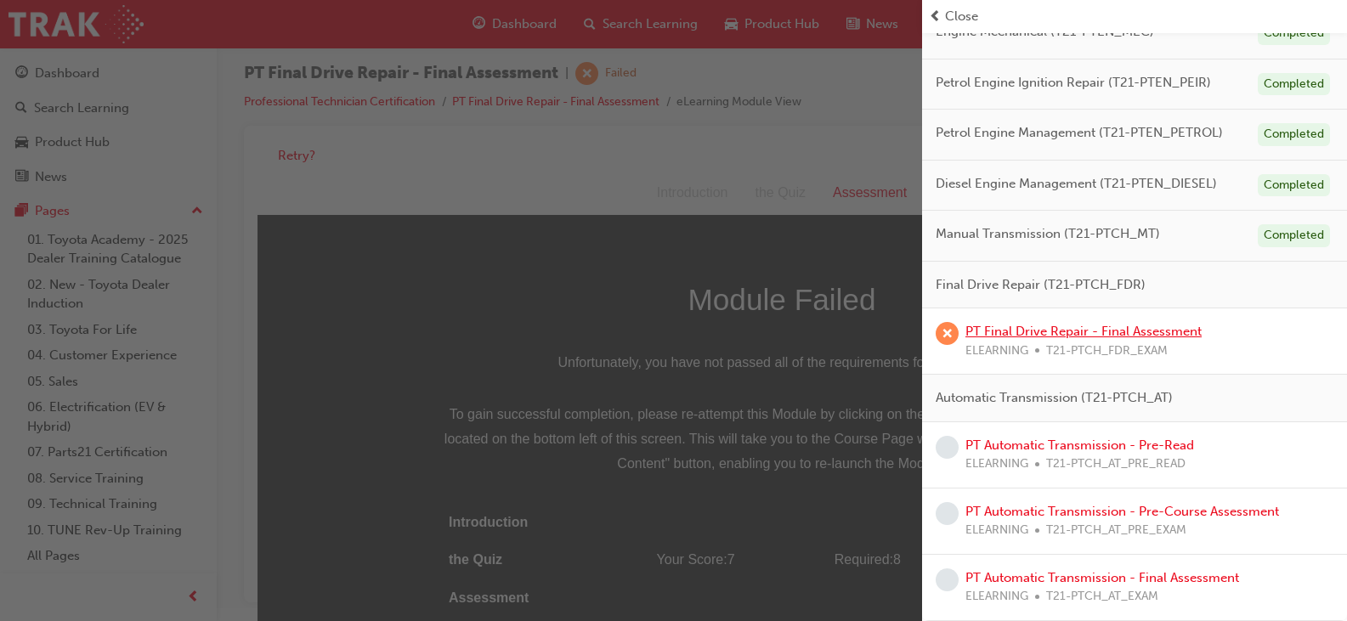
click at [1022, 331] on link "PT Final Drive Repair - Final Assessment" at bounding box center [1083, 331] width 236 height 15
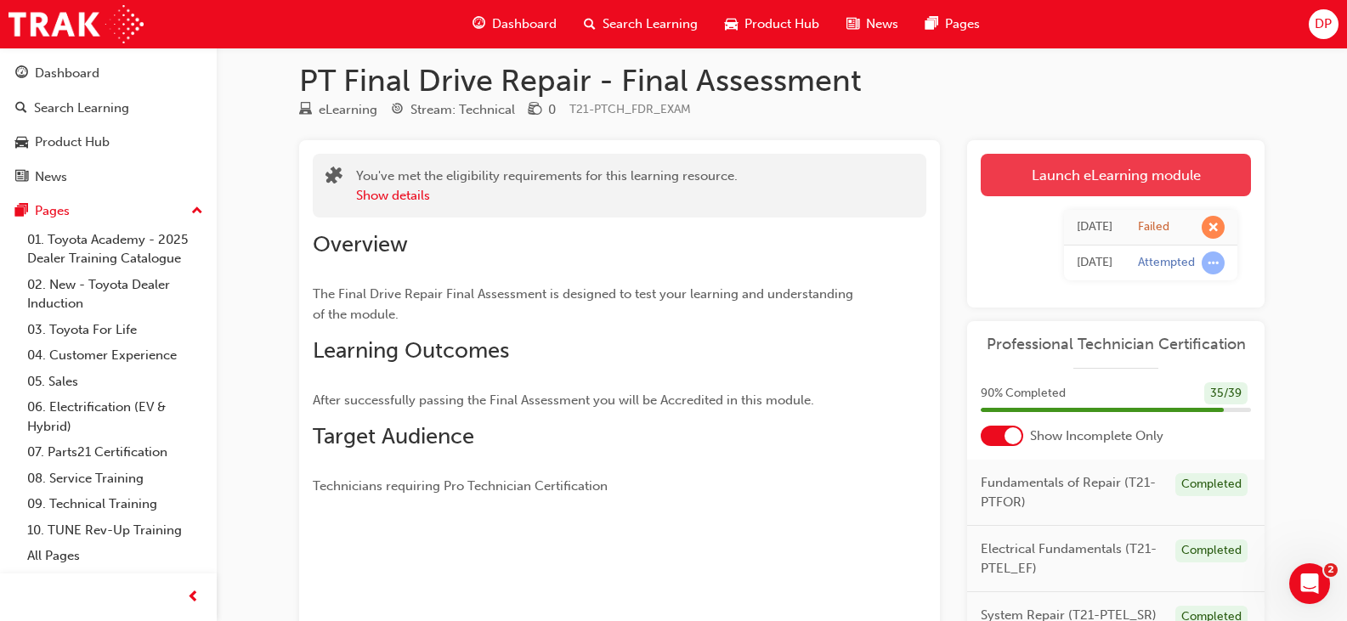
click at [1120, 184] on link "Launch eLearning module" at bounding box center [1116, 175] width 270 height 42
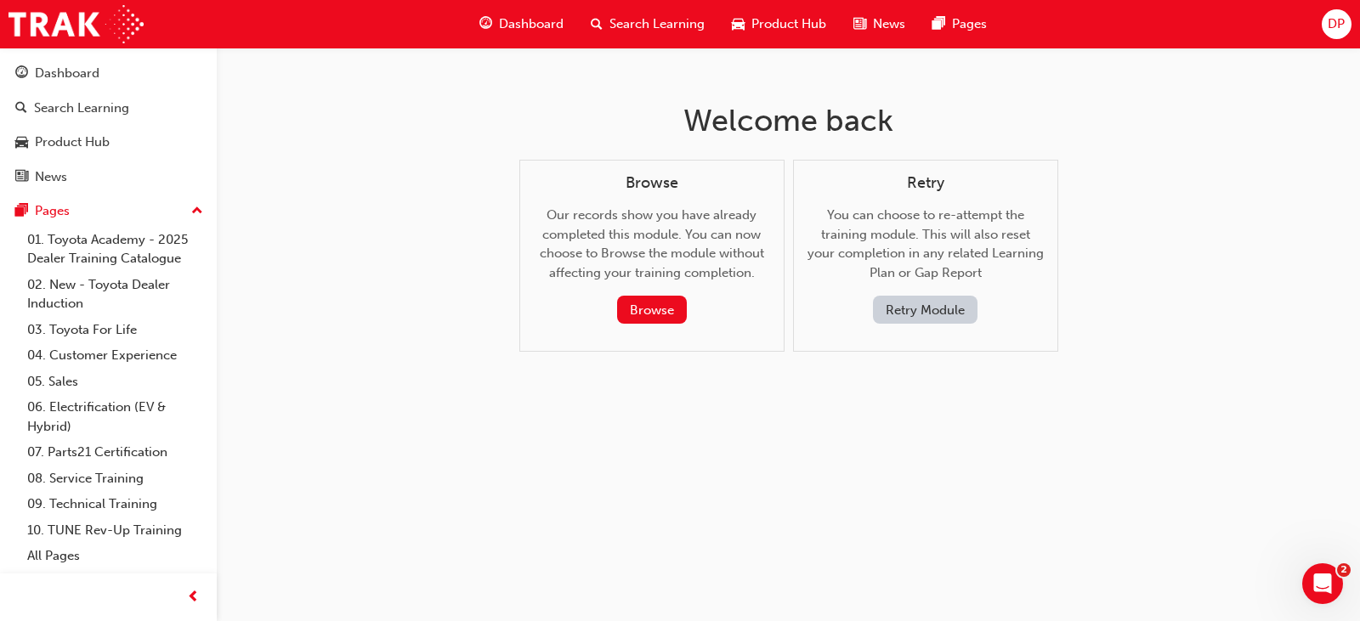
click at [964, 317] on button "Retry Module" at bounding box center [925, 310] width 105 height 28
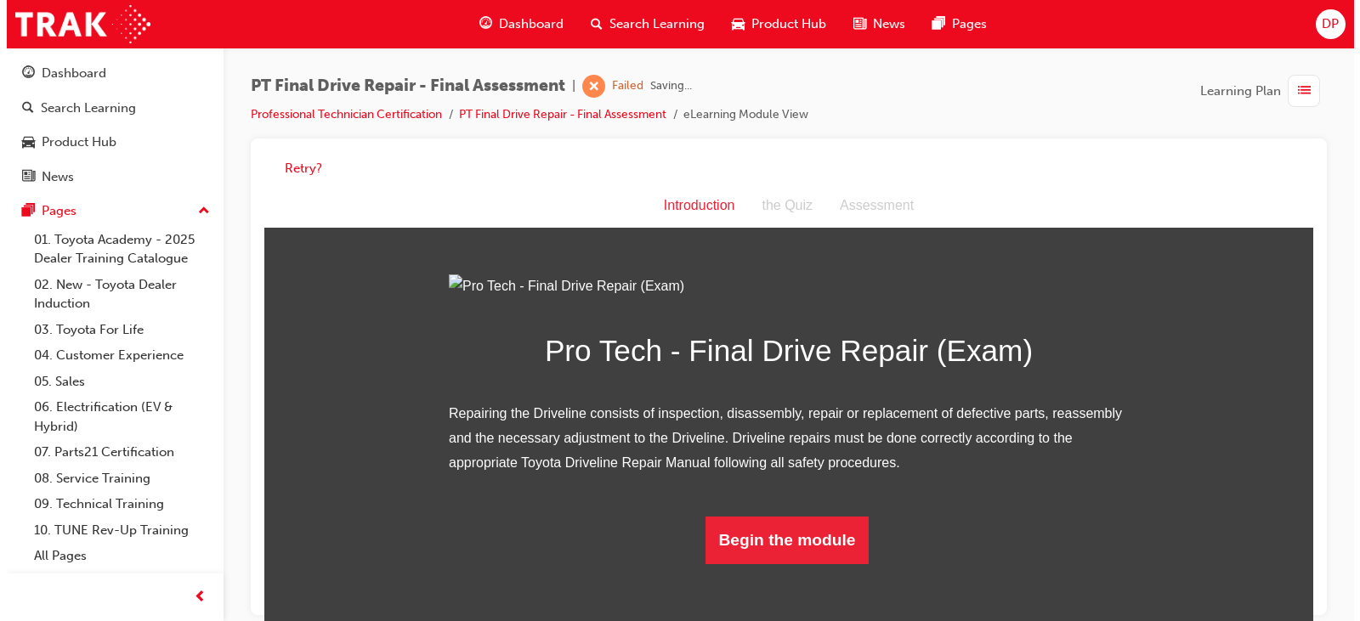
scroll to position [117, 0]
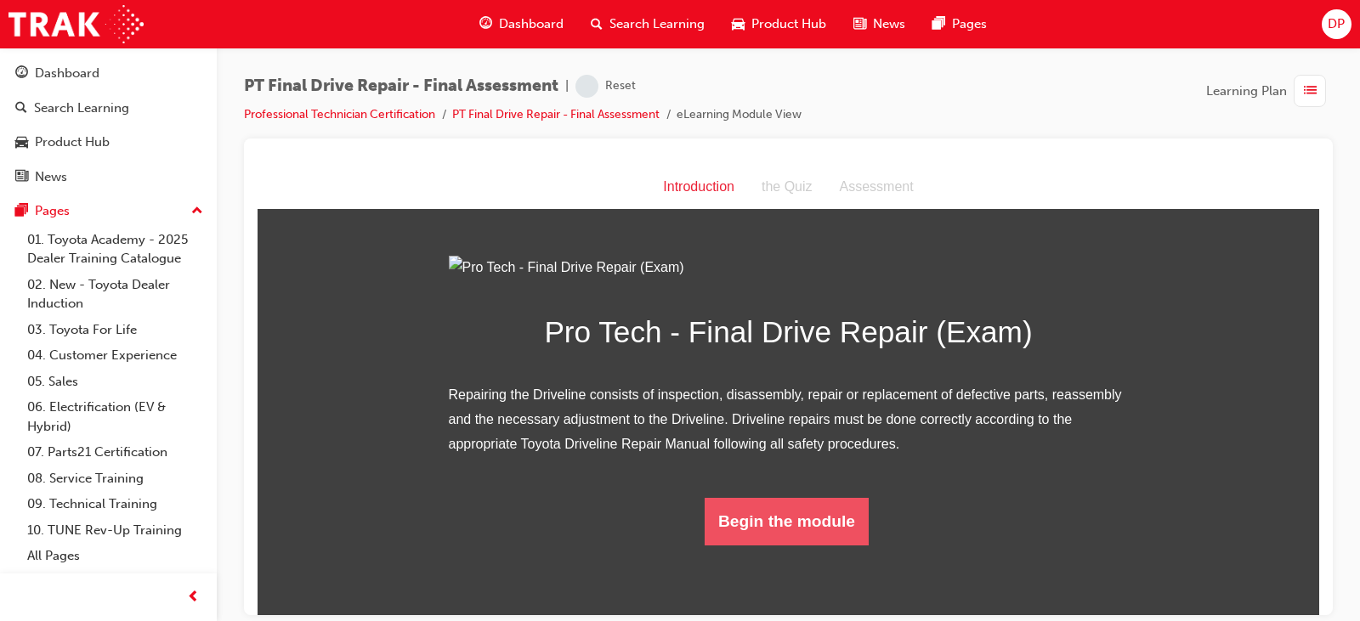
click at [801, 545] on button "Begin the module" at bounding box center [787, 521] width 164 height 48
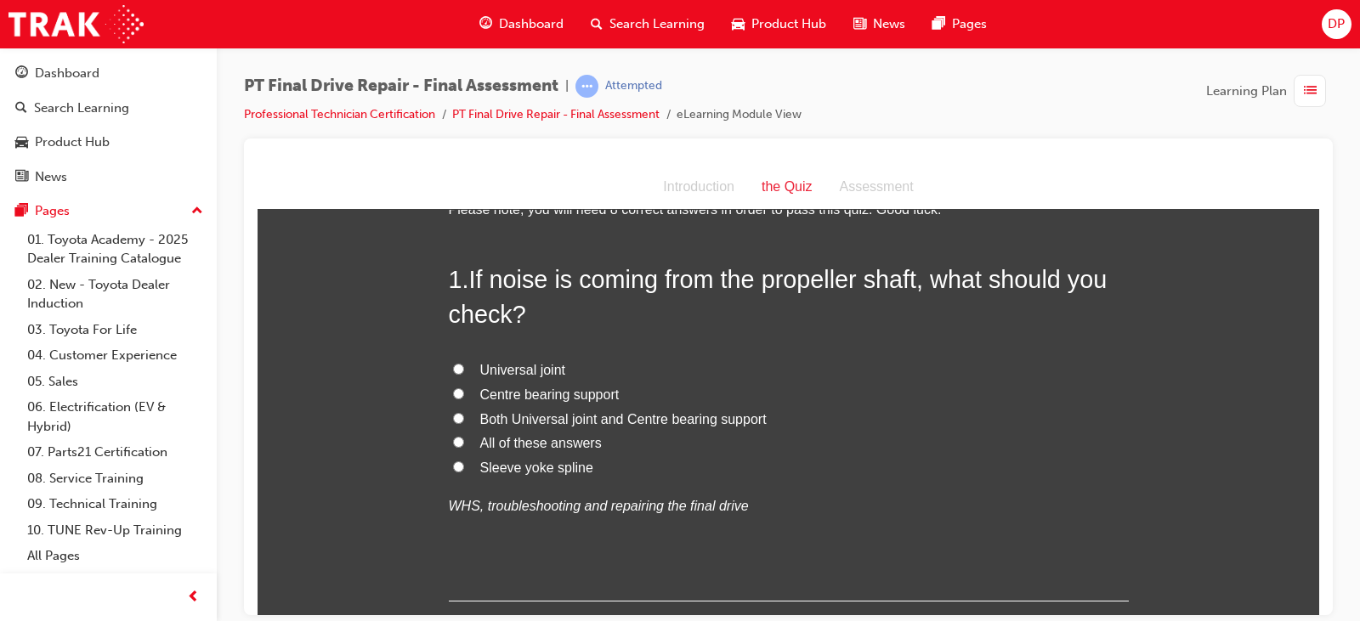
scroll to position [85, 0]
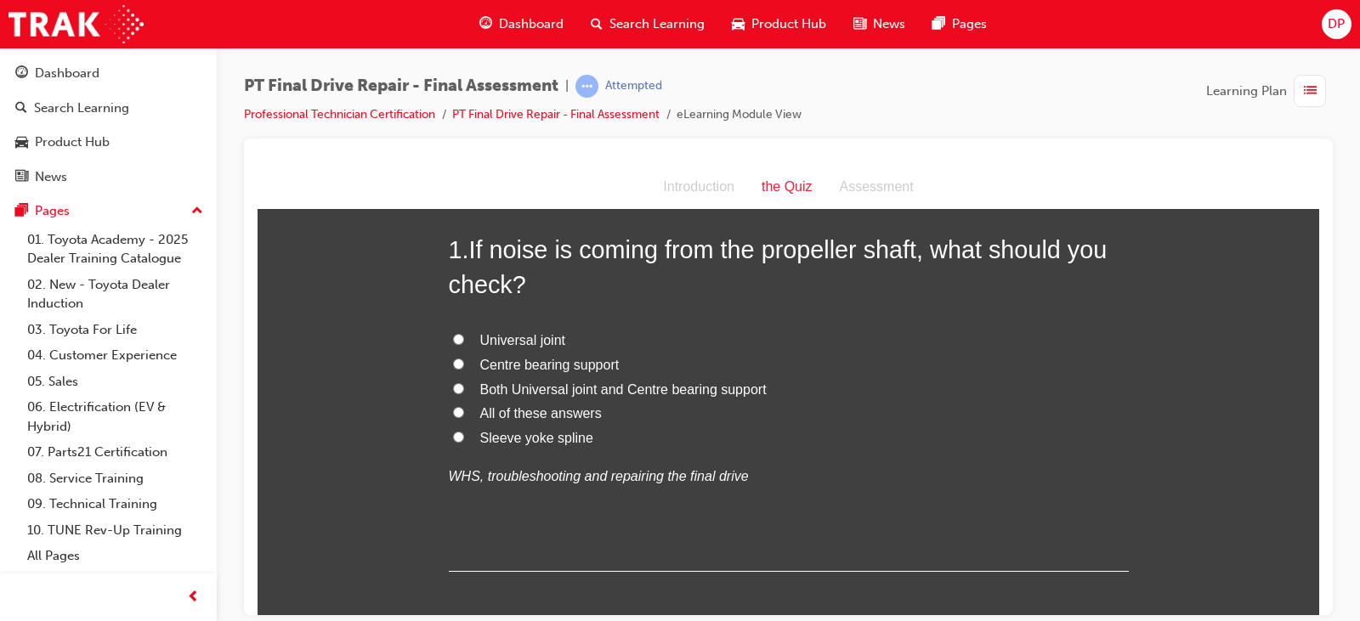
click at [551, 391] on span "Both Universal joint and Centre bearing support" at bounding box center [623, 389] width 286 height 14
click at [464, 391] on input "Both Universal joint and Centre bearing support" at bounding box center [458, 387] width 11 height 11
radio input "true"
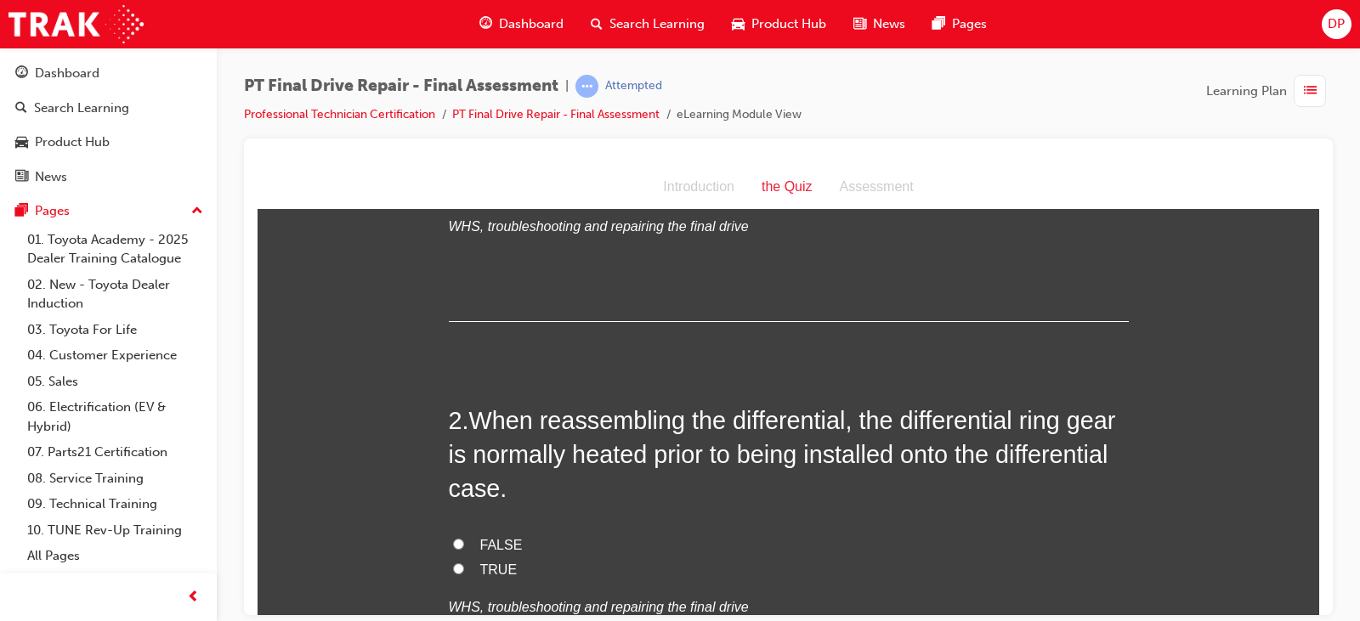
scroll to position [425, 0]
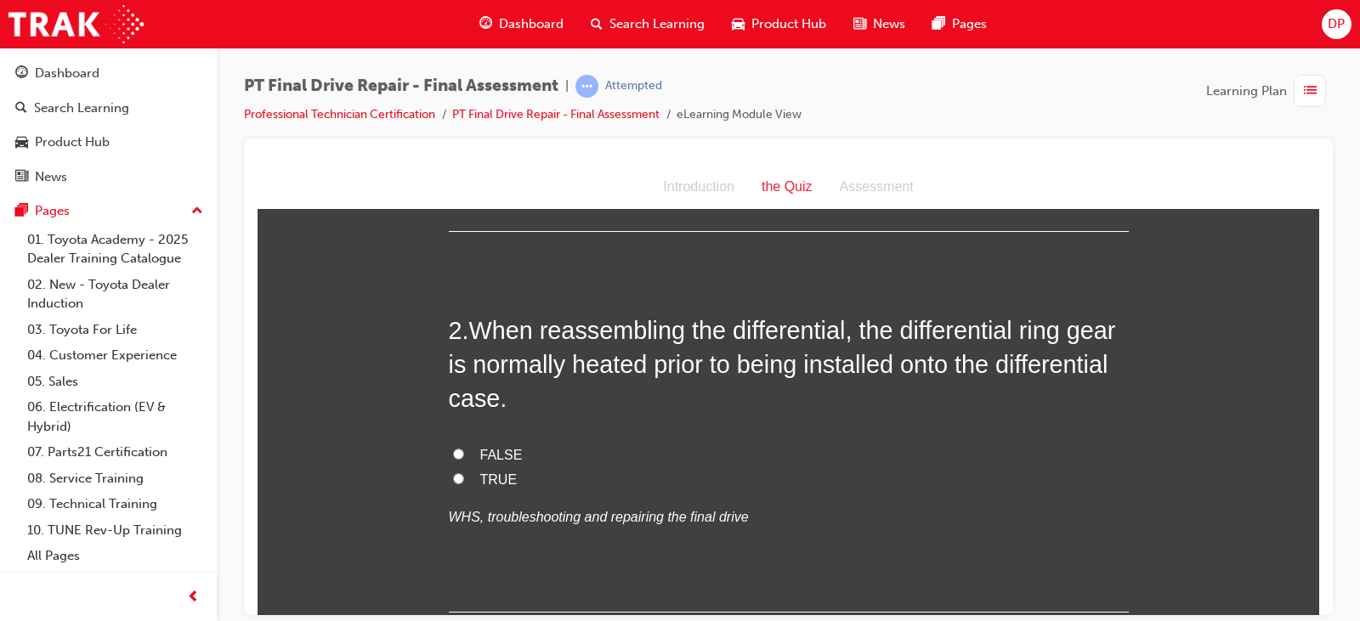
click at [499, 480] on span "TRUE" at bounding box center [498, 479] width 37 height 14
click at [464, 480] on input "TRUE" at bounding box center [458, 478] width 11 height 11
radio input "true"
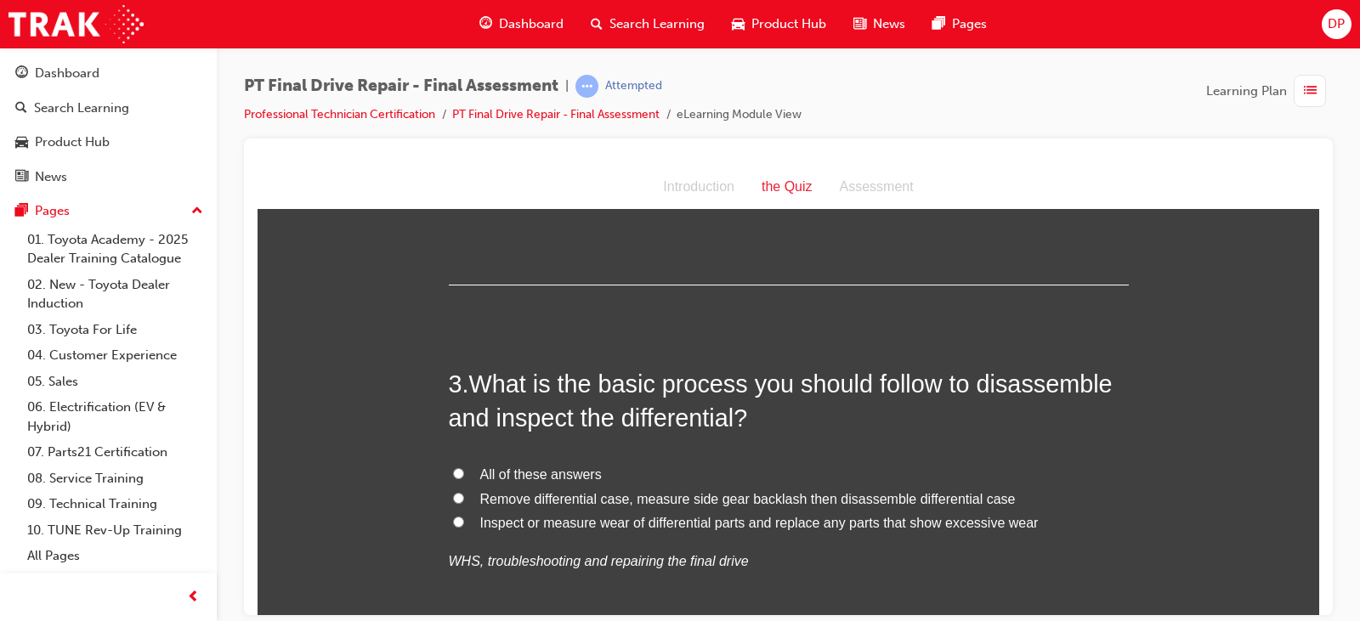
scroll to position [765, 0]
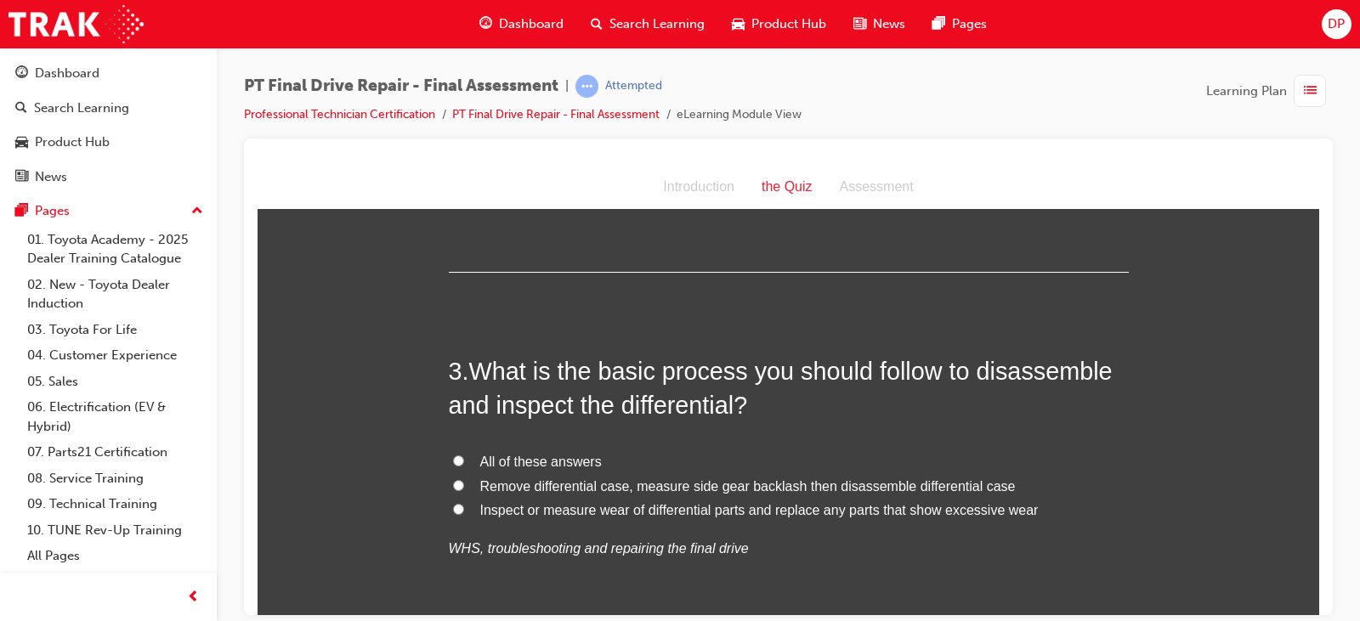
click at [542, 459] on span "All of these answers" at bounding box center [541, 461] width 122 height 14
click at [464, 459] on input "All of these answers" at bounding box center [458, 460] width 11 height 11
radio input "true"
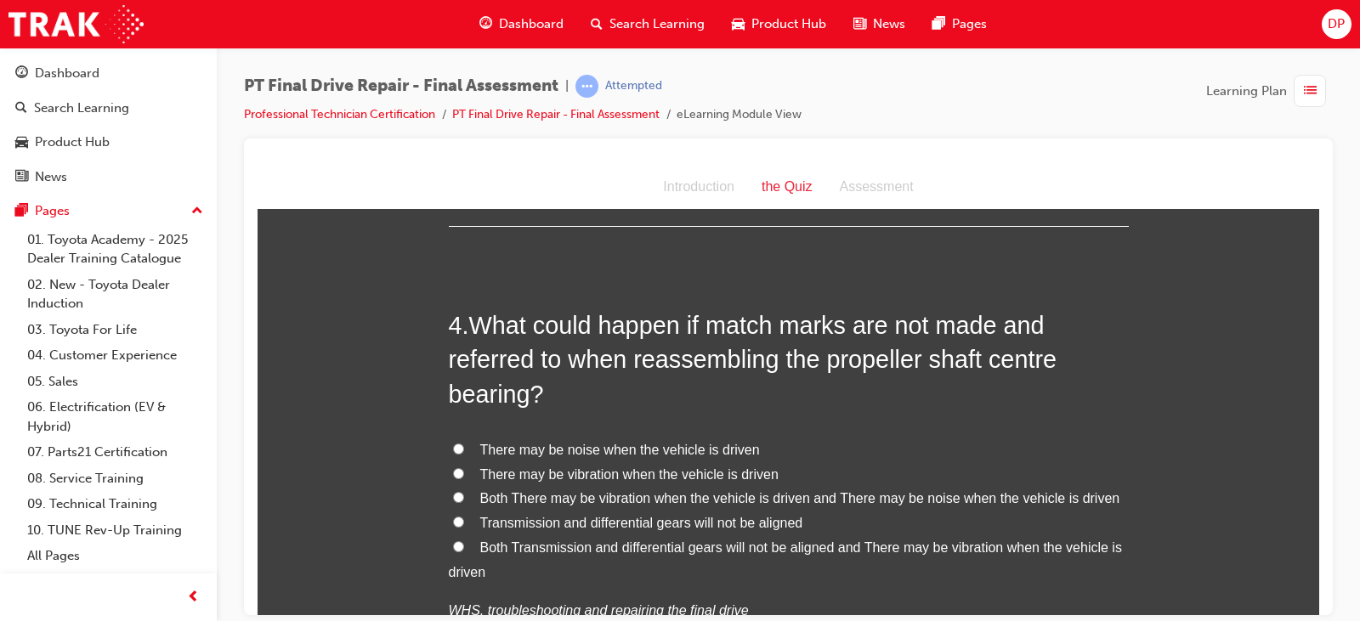
scroll to position [1190, 0]
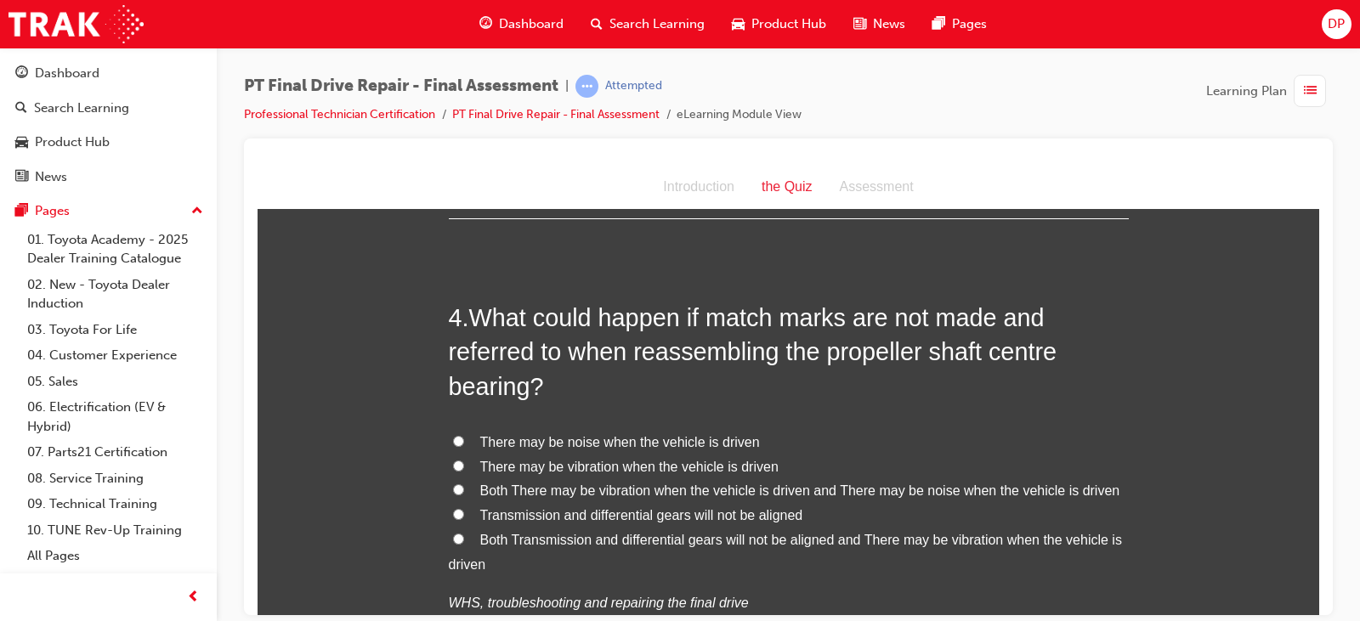
click at [614, 490] on span "Both There may be vibration when the vehicle is driven and There may be noise w…" at bounding box center [800, 490] width 640 height 14
click at [464, 490] on input "Both There may be vibration when the vehicle is driven and There may be noise w…" at bounding box center [458, 489] width 11 height 11
radio input "true"
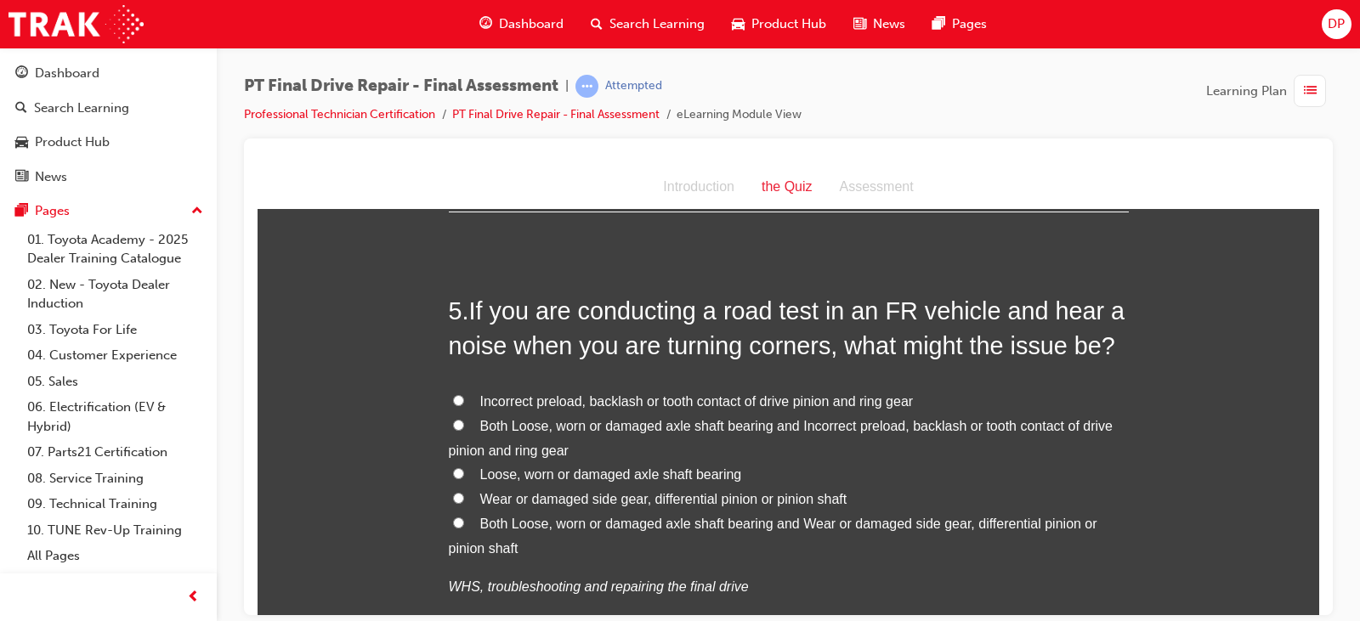
scroll to position [1700, 0]
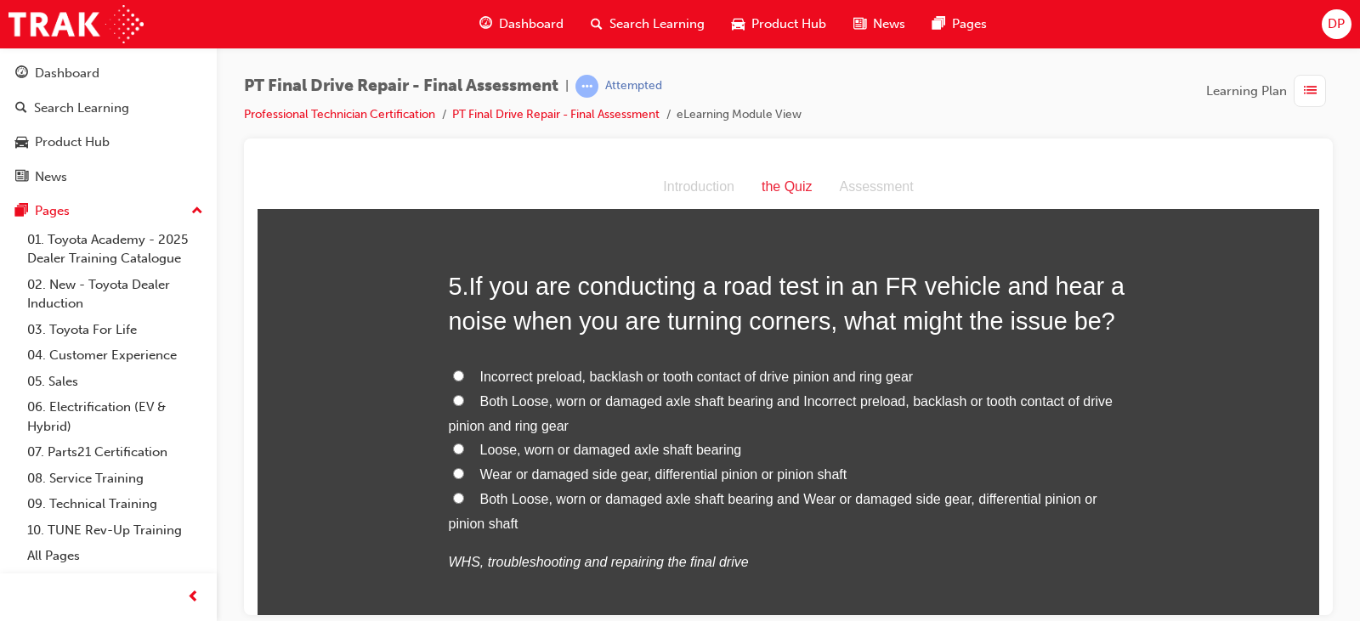
click at [460, 401] on label "Both Loose, worn or damaged axle shaft bearing and Incorrect preload, backlash …" at bounding box center [789, 413] width 680 height 49
click at [460, 401] on input "Both Loose, worn or damaged axle shaft bearing and Incorrect preload, backlash …" at bounding box center [458, 399] width 11 height 11
radio input "true"
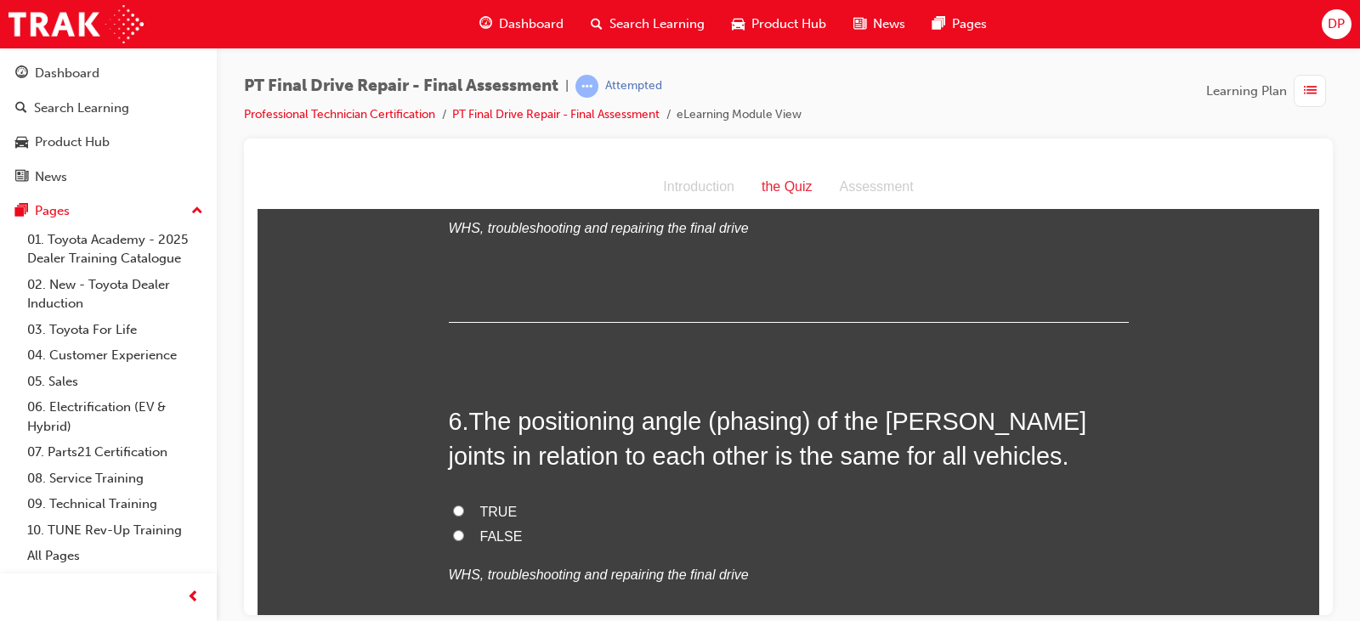
scroll to position [2040, 0]
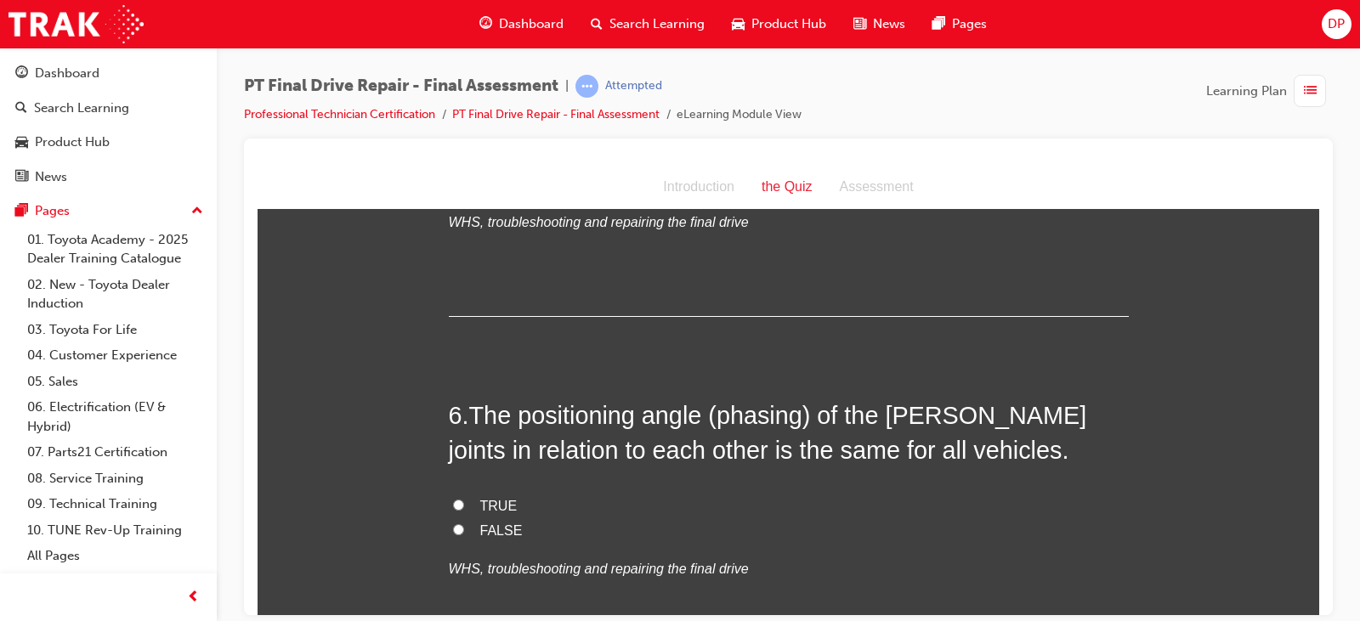
click at [489, 526] on span "FALSE" at bounding box center [501, 530] width 42 height 14
click at [464, 526] on input "FALSE" at bounding box center [458, 529] width 11 height 11
radio input "true"
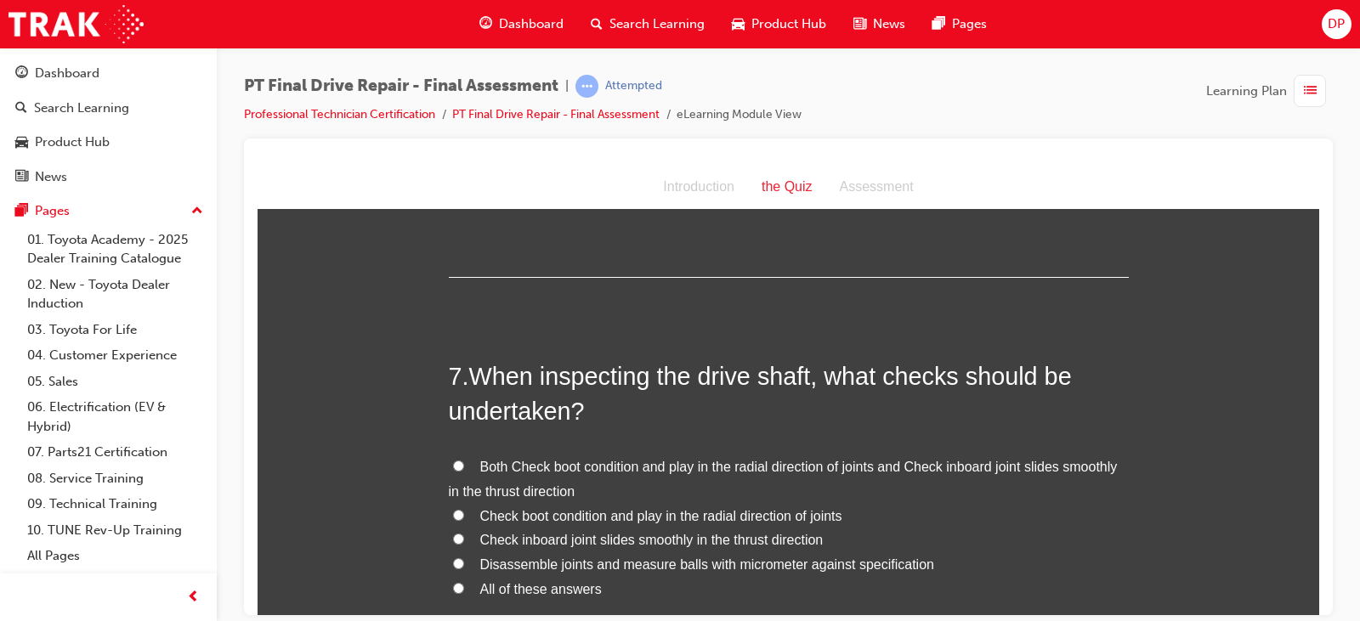
scroll to position [2465, 0]
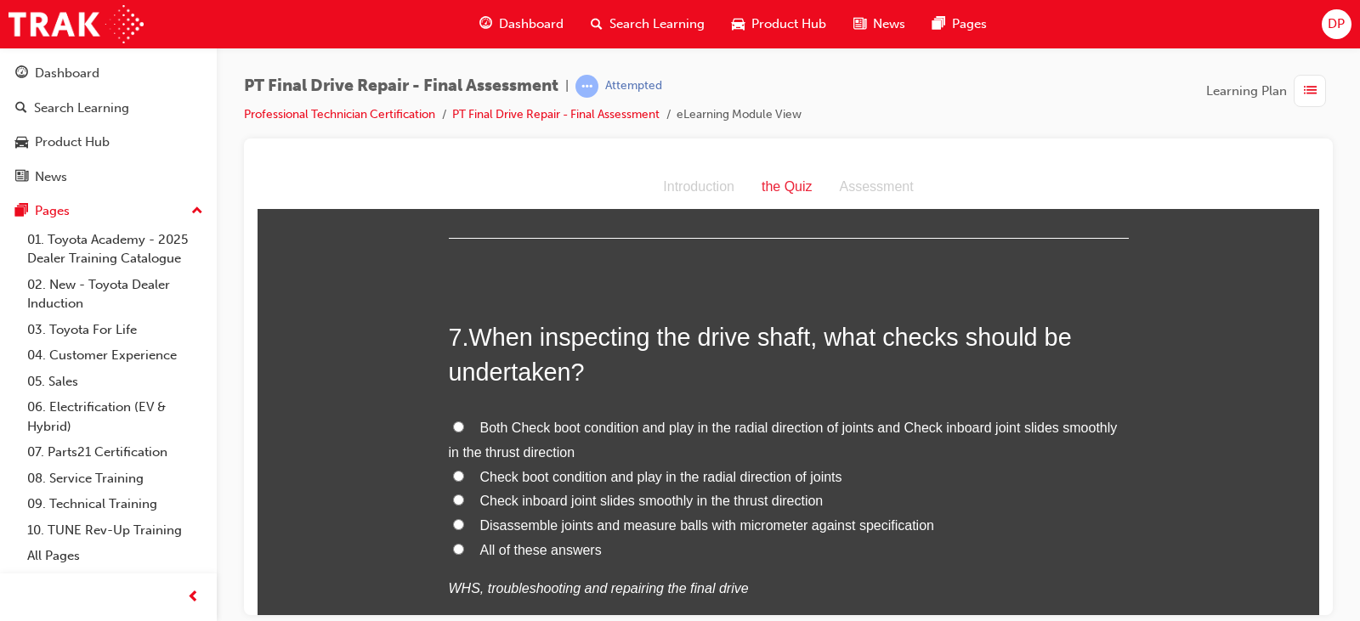
click at [518, 546] on span "All of these answers" at bounding box center [541, 549] width 122 height 14
click at [464, 546] on input "All of these answers" at bounding box center [458, 548] width 11 height 11
radio input "true"
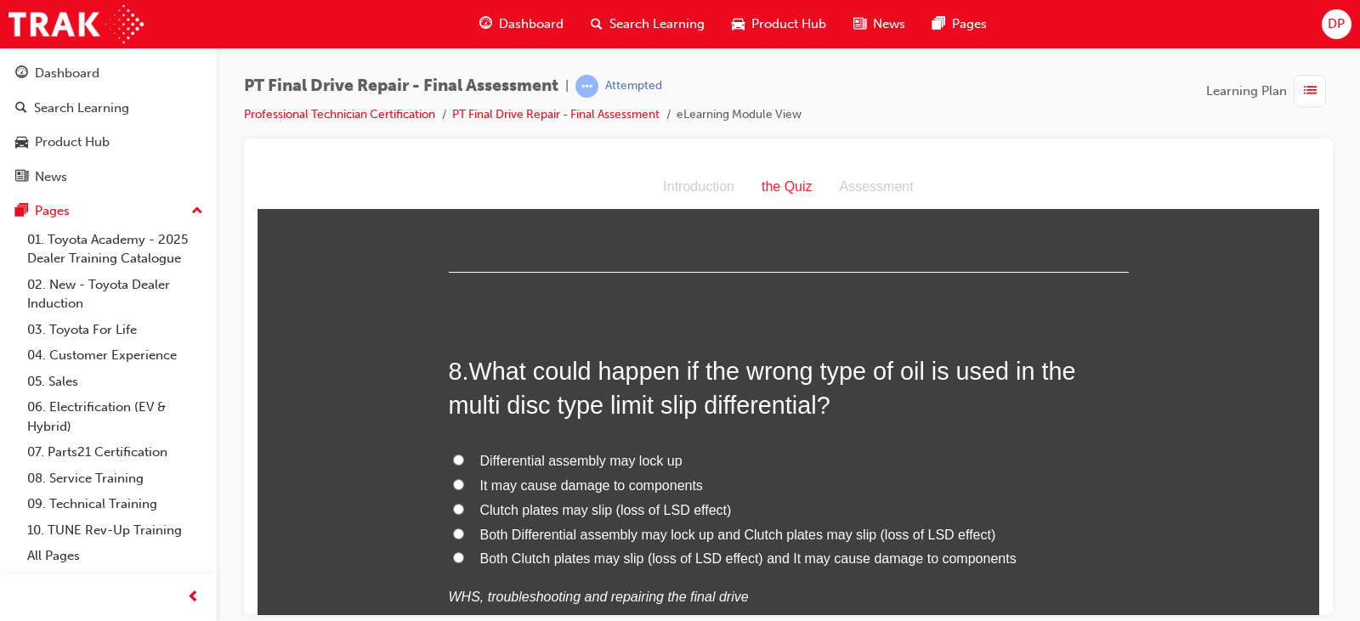
scroll to position [2889, 0]
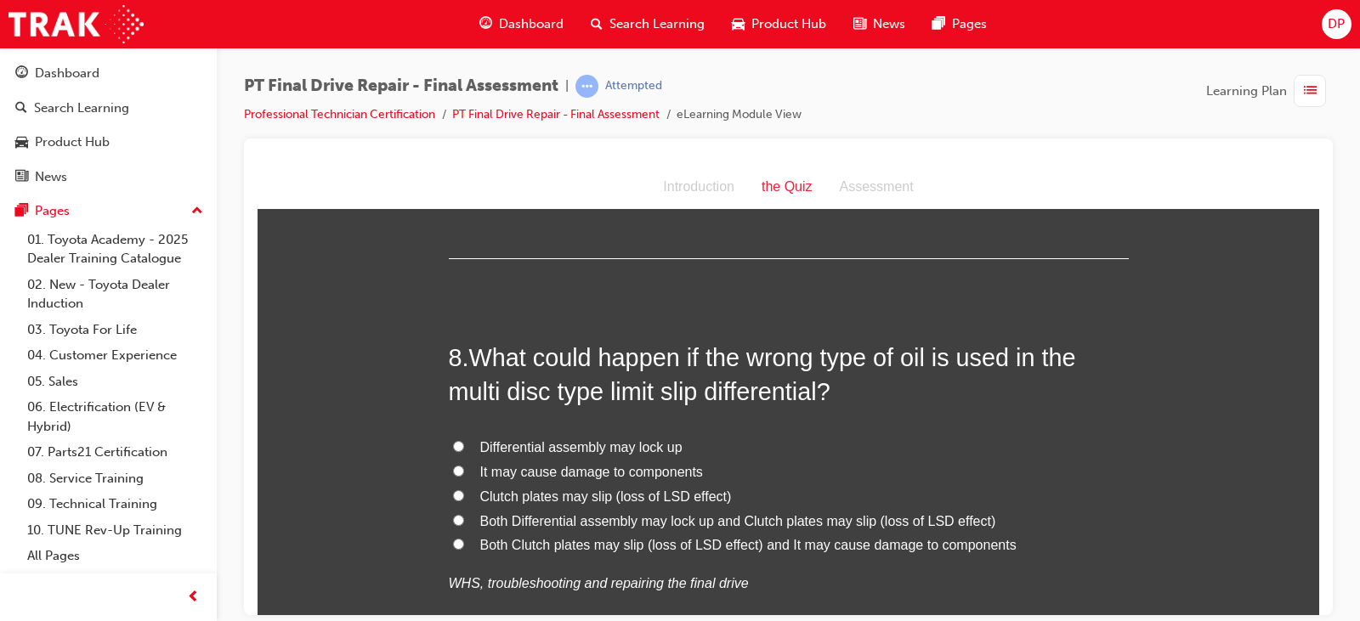
click at [584, 522] on span "Both Differential assembly may lock up and Clutch plates may slip (loss of LSD …" at bounding box center [738, 520] width 516 height 14
click at [464, 522] on input "Both Differential assembly may lock up and Clutch plates may slip (loss of LSD …" at bounding box center [458, 519] width 11 height 11
radio input "true"
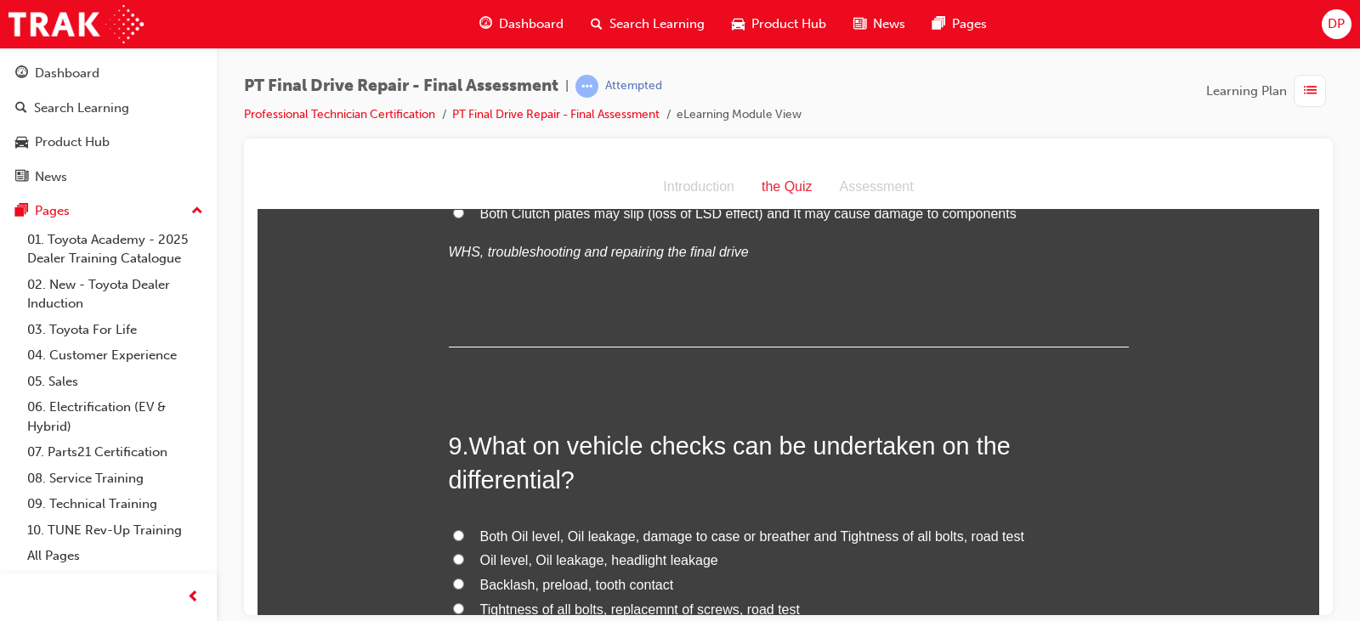
scroll to position [3314, 0]
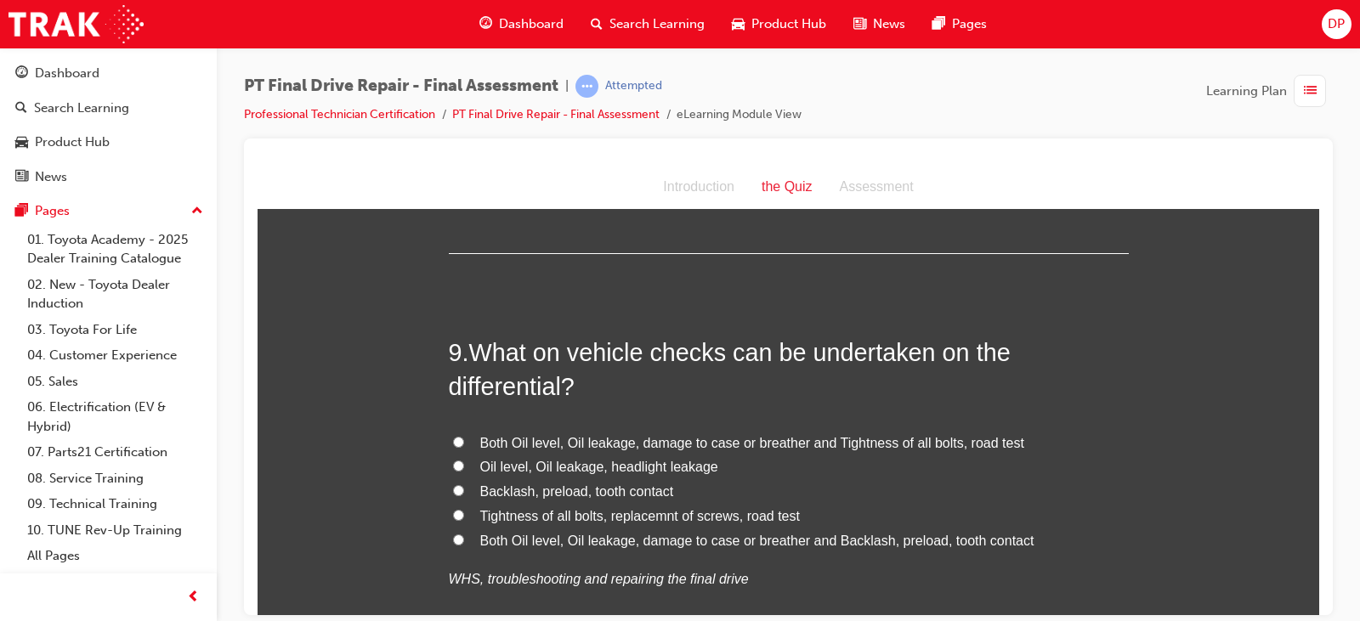
click at [453, 441] on input "Both Oil level, Oil leakage, damage to case or breather and Tightness of all bo…" at bounding box center [458, 441] width 11 height 11
radio input "true"
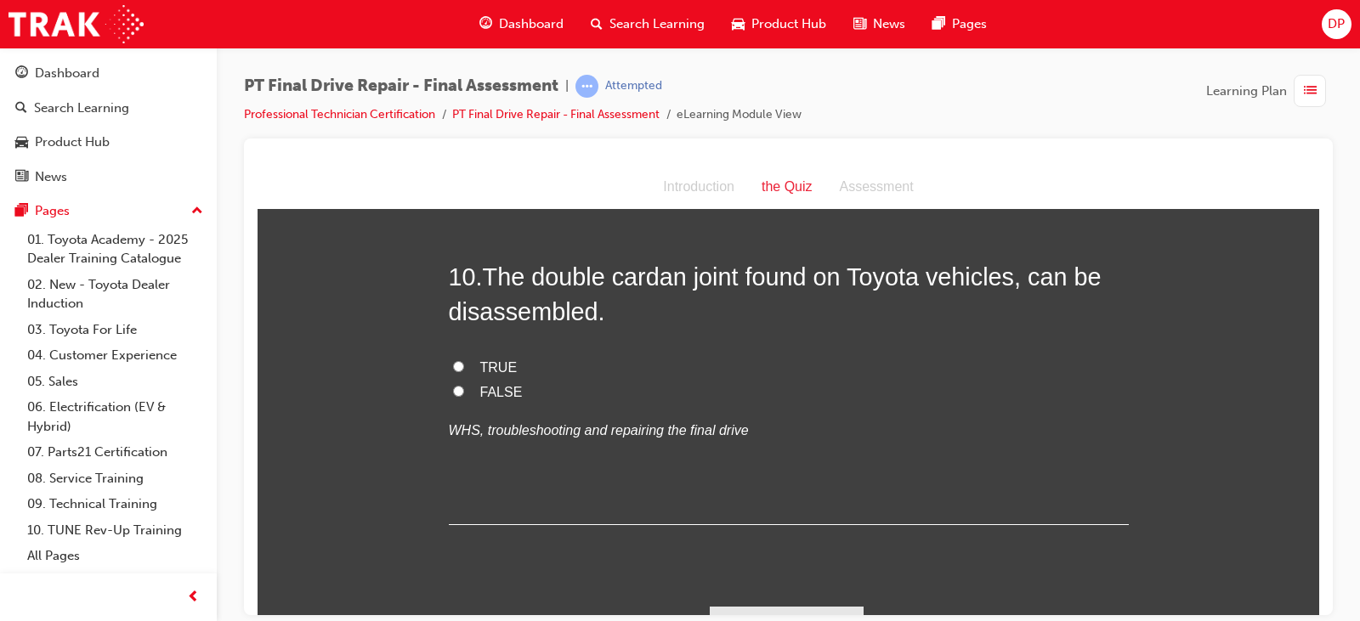
scroll to position [3824, 0]
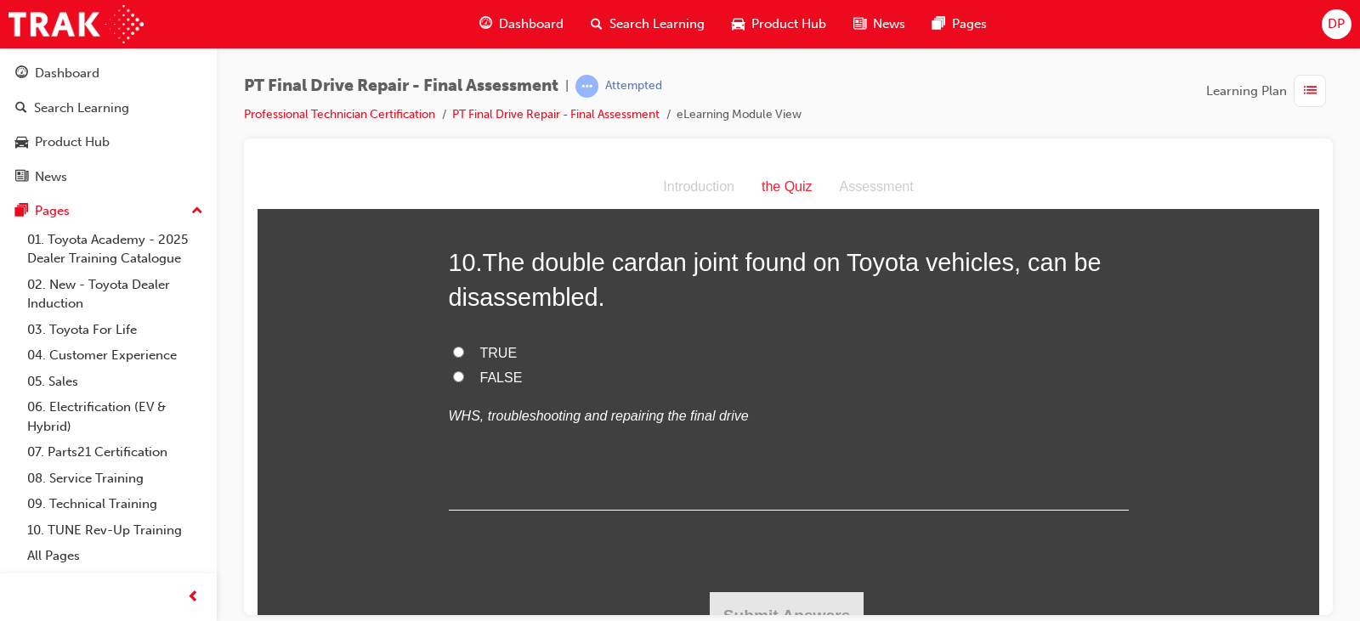
click at [493, 381] on span "FALSE" at bounding box center [501, 377] width 42 height 14
click at [464, 381] on input "FALSE" at bounding box center [458, 376] width 11 height 11
radio input "true"
click at [804, 597] on button "Submit Answers" at bounding box center [787, 615] width 155 height 48
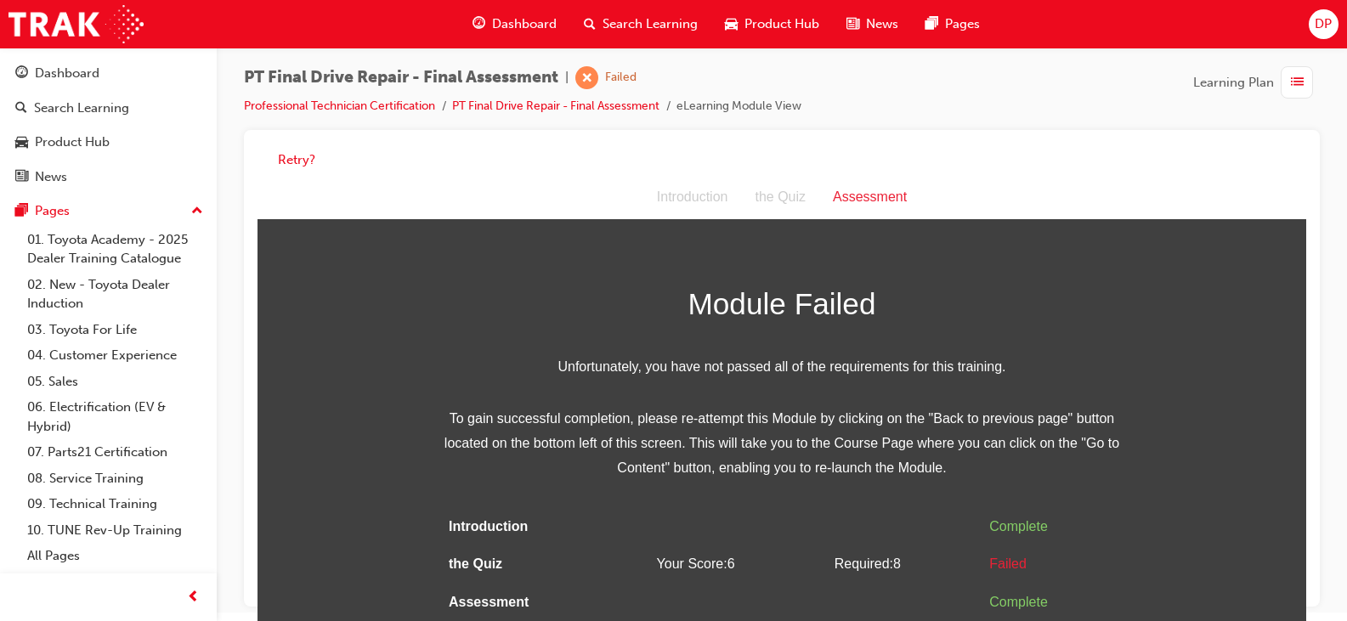
scroll to position [13, 0]
